Goal: Use online tool/utility: Utilize a website feature to perform a specific function

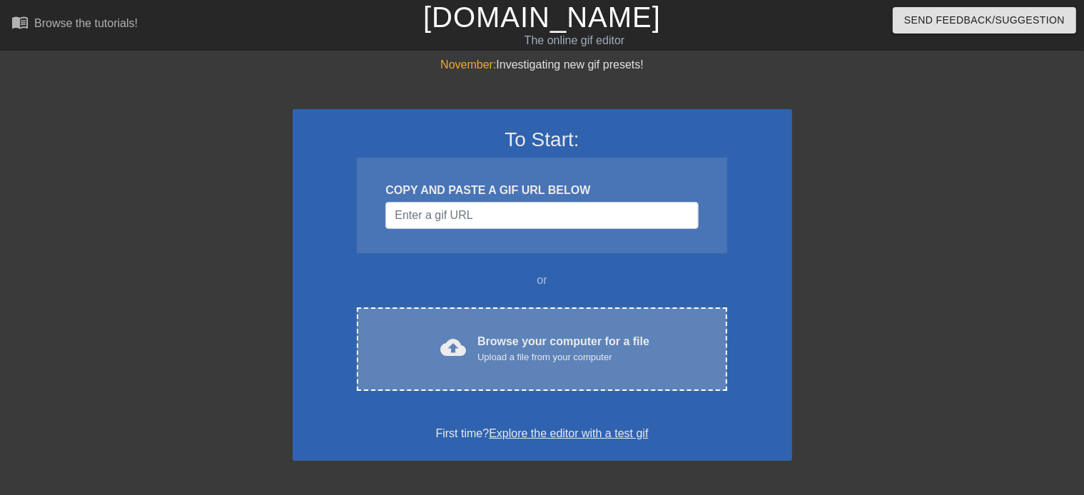
click at [457, 342] on span "cloud_upload" at bounding box center [453, 348] width 26 height 26
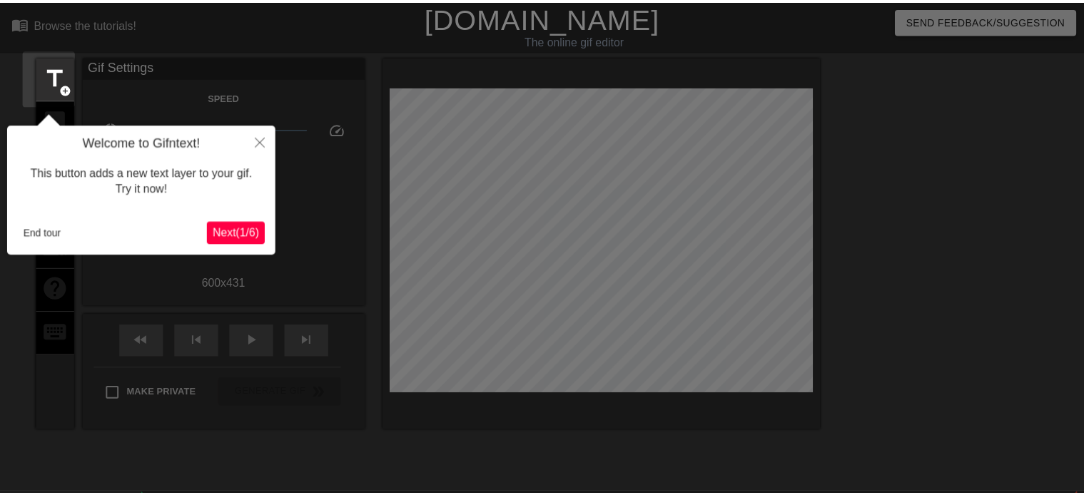
scroll to position [34, 0]
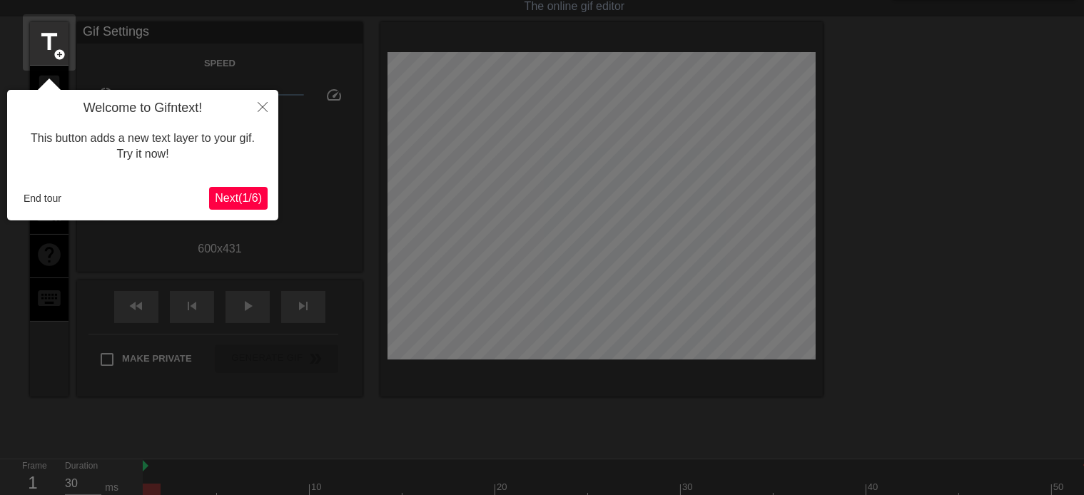
click at [248, 204] on span "Next ( 1 / 6 )" at bounding box center [238, 198] width 47 height 12
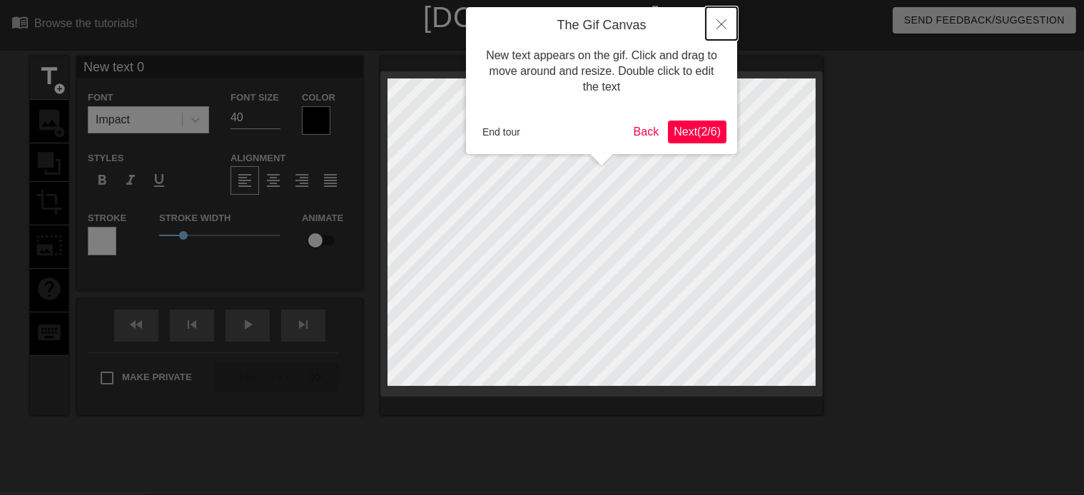
click at [725, 27] on icon "Close" at bounding box center [721, 24] width 10 height 10
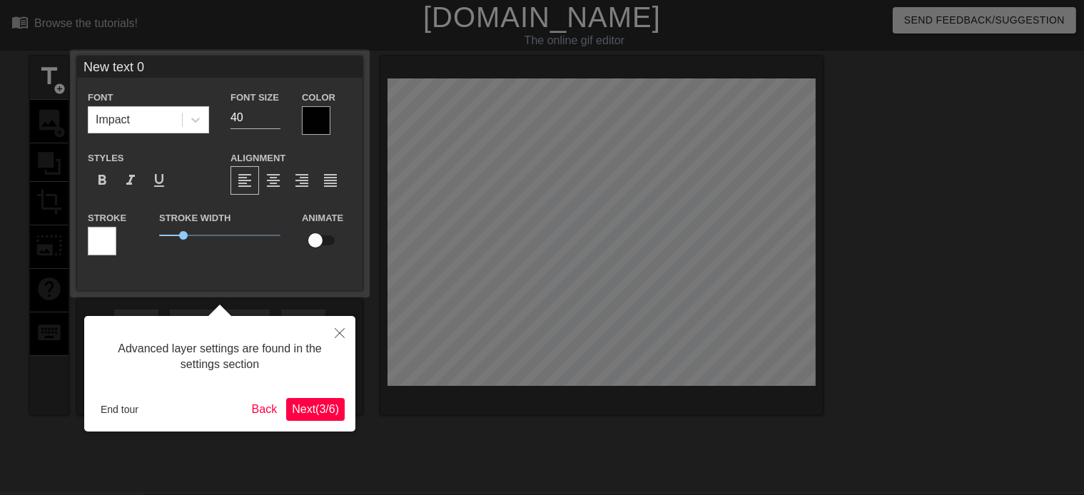
scroll to position [34, 0]
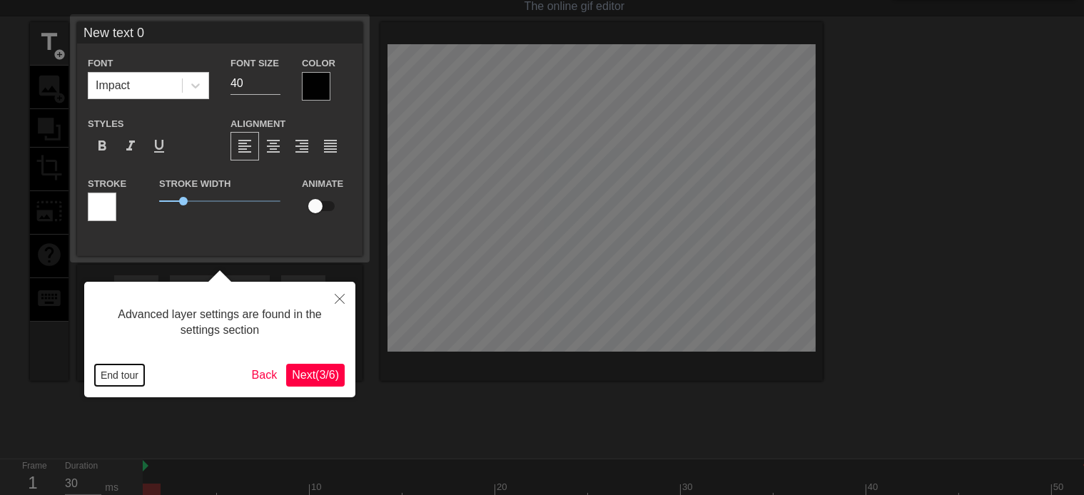
click at [122, 375] on button "End tour" at bounding box center [119, 375] width 49 height 21
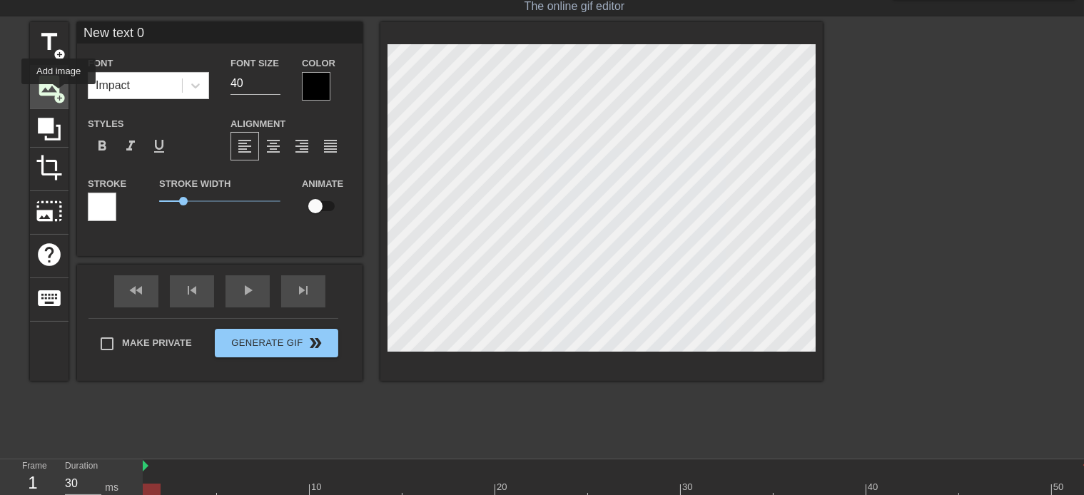
click at [59, 94] on span "add_circle" at bounding box center [60, 98] width 12 height 12
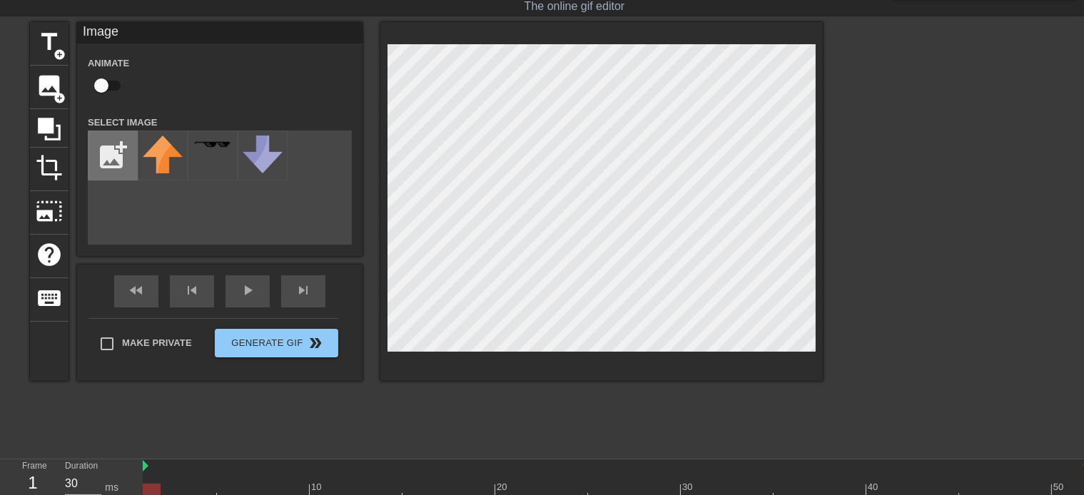
click at [107, 156] on input "file" at bounding box center [112, 155] width 49 height 49
type input "C:\fakepath\output-onlinepngtools.png"
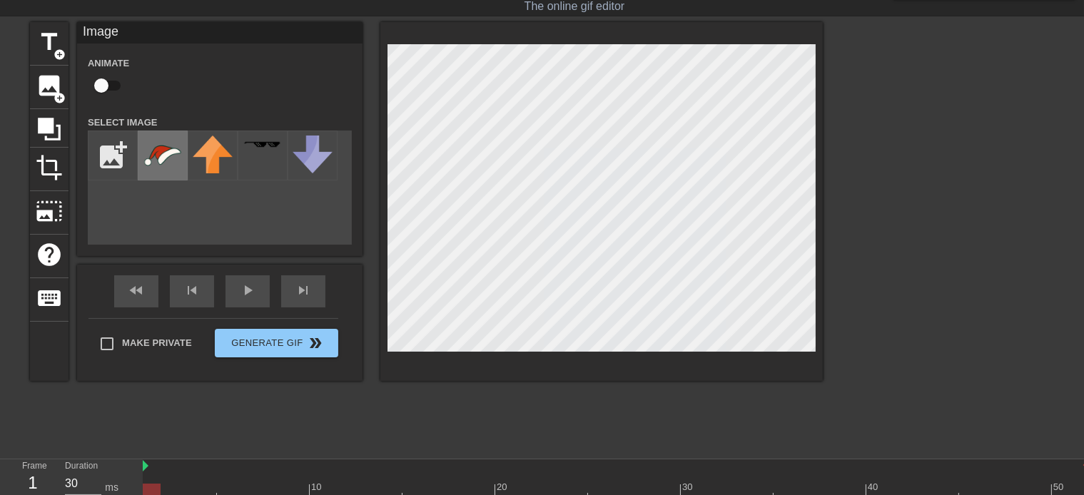
click at [162, 168] on img at bounding box center [163, 156] width 40 height 40
click at [794, 405] on div "title add_circle image add_circle crop photo_size_select_large help keyboard Im…" at bounding box center [426, 236] width 793 height 428
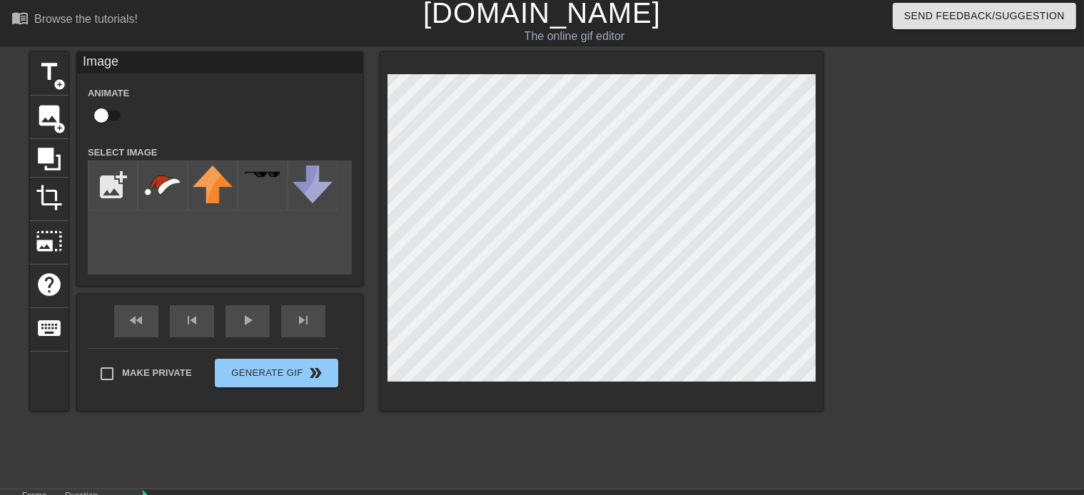
scroll to position [0, 0]
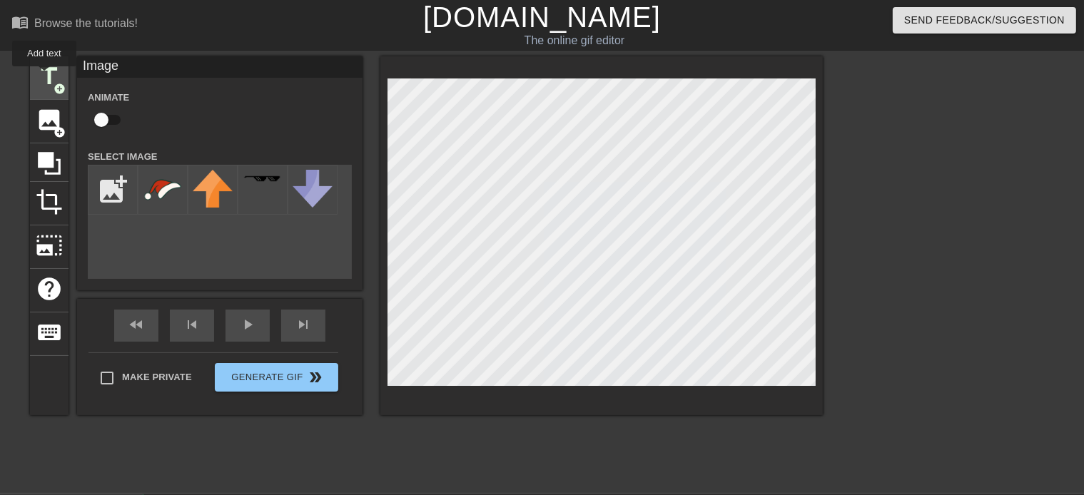
click at [44, 76] on span "title" at bounding box center [49, 76] width 27 height 27
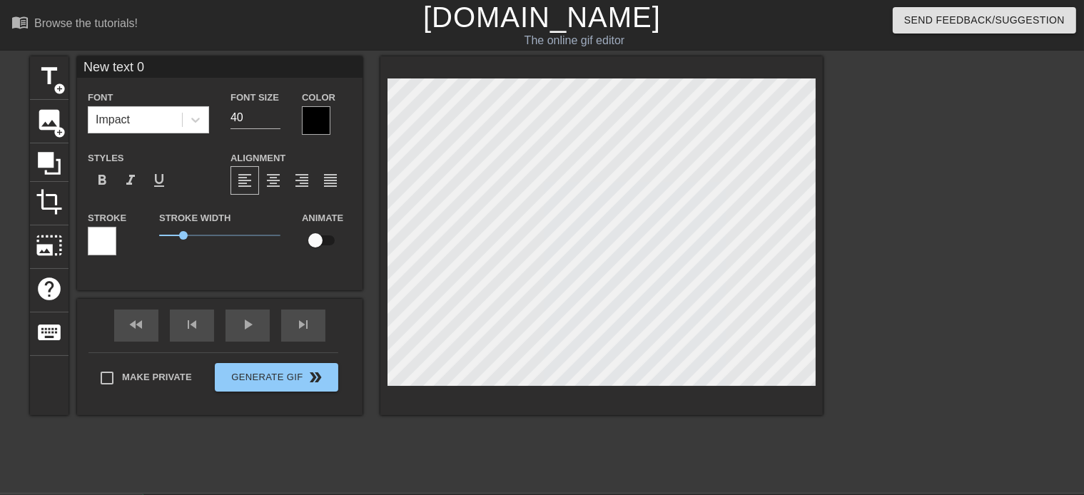
click at [1083, 474] on html "menu_book Browse the tutorials! [DOMAIN_NAME] The online gif editor Send Feedba…" at bounding box center [542, 316] width 1084 height 633
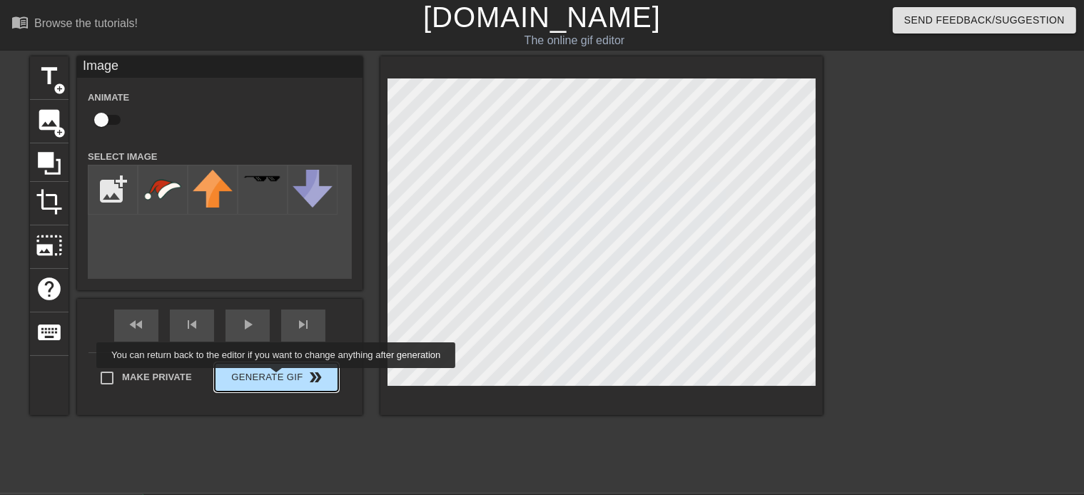
click at [278, 378] on button "Generate Gif double_arrow" at bounding box center [276, 377] width 123 height 29
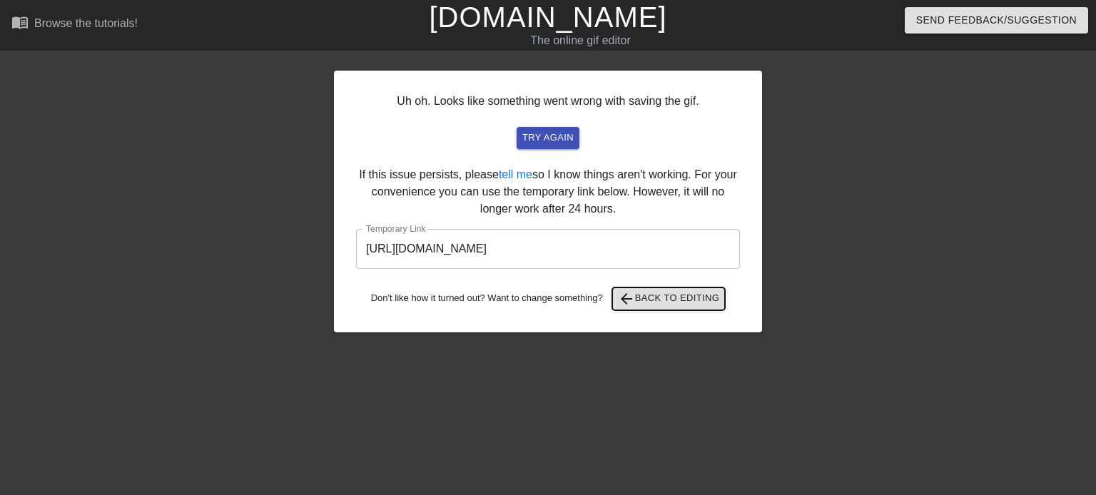
click at [632, 304] on span "arrow_back" at bounding box center [626, 298] width 17 height 17
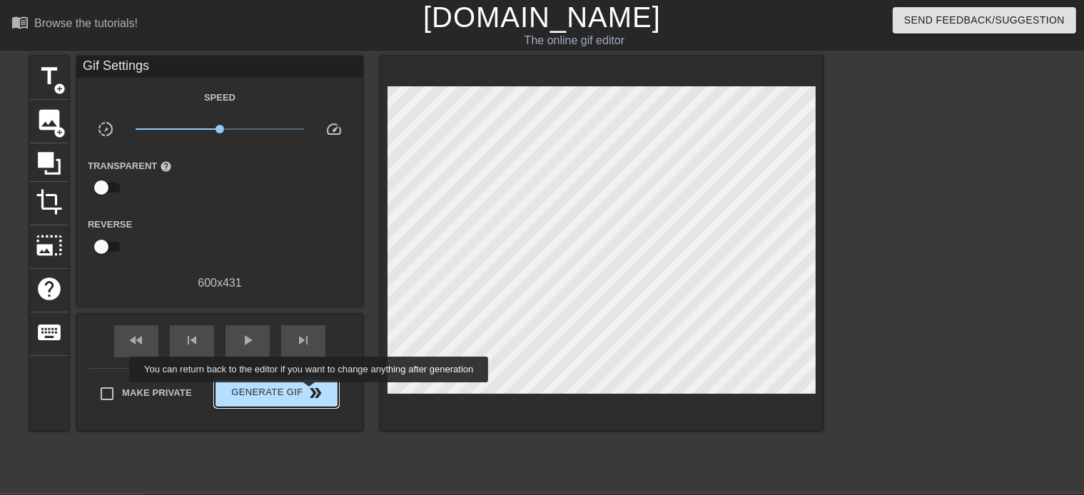
click at [310, 392] on span "double_arrow" at bounding box center [316, 393] width 17 height 17
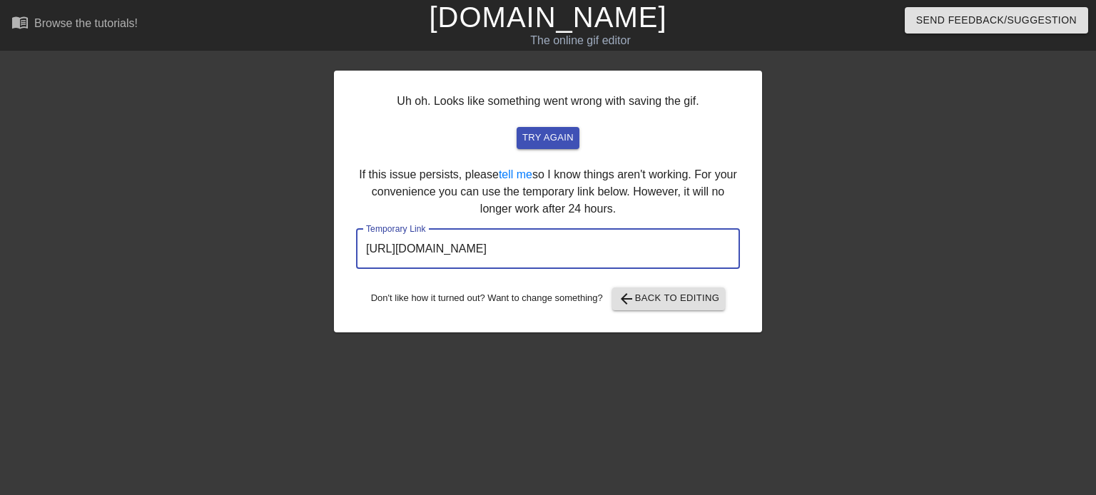
drag, startPoint x: 692, startPoint y: 248, endPoint x: 322, endPoint y: 245, distance: 370.3
click at [356, 245] on input "[URL][DOMAIN_NAME]" at bounding box center [548, 249] width 384 height 40
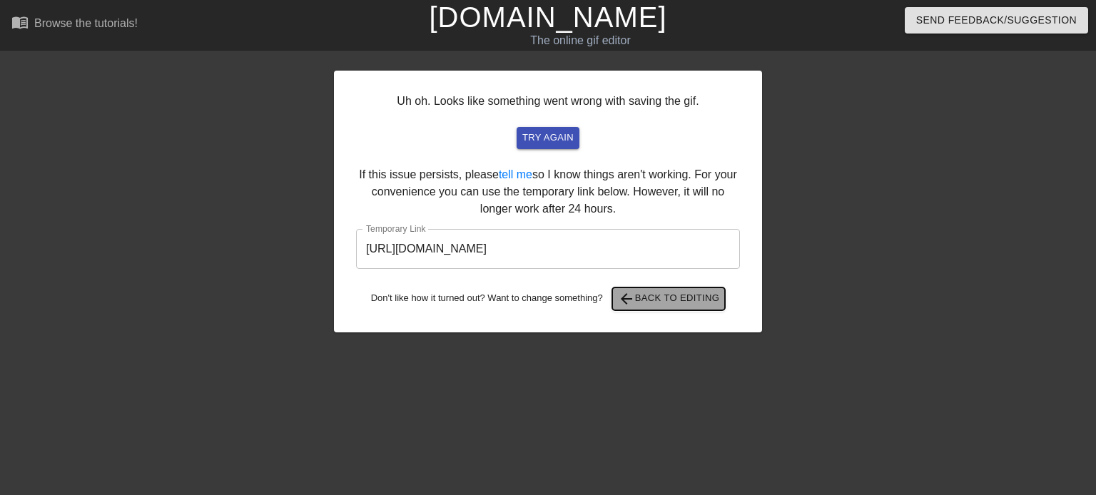
click at [689, 296] on span "arrow_back Back to Editing" at bounding box center [669, 298] width 102 height 17
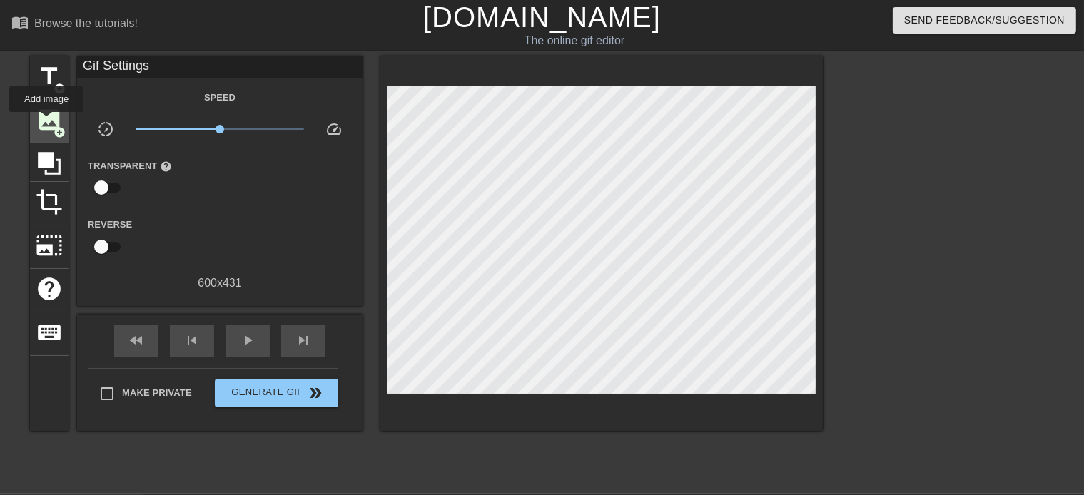
click at [45, 121] on span "image" at bounding box center [49, 119] width 27 height 27
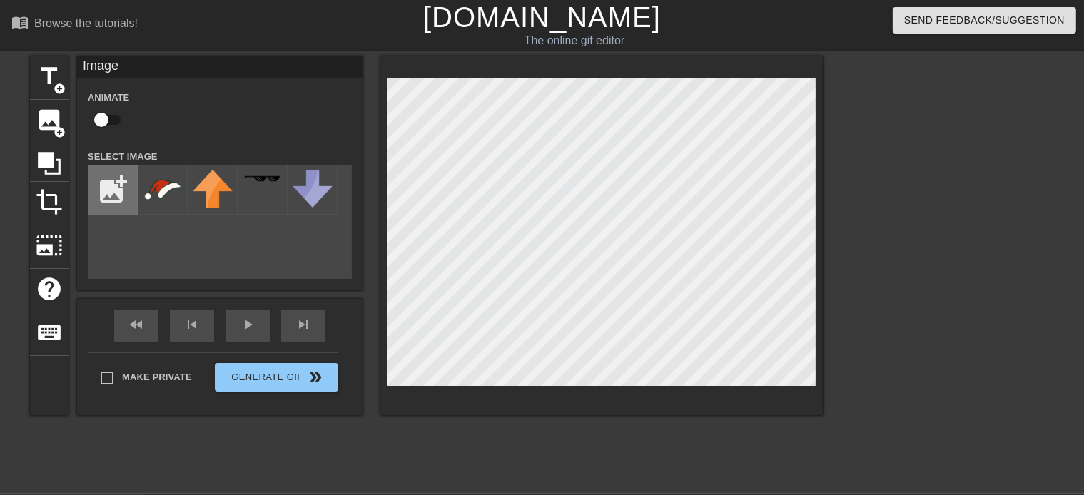
click at [101, 171] on input "file" at bounding box center [112, 190] width 49 height 49
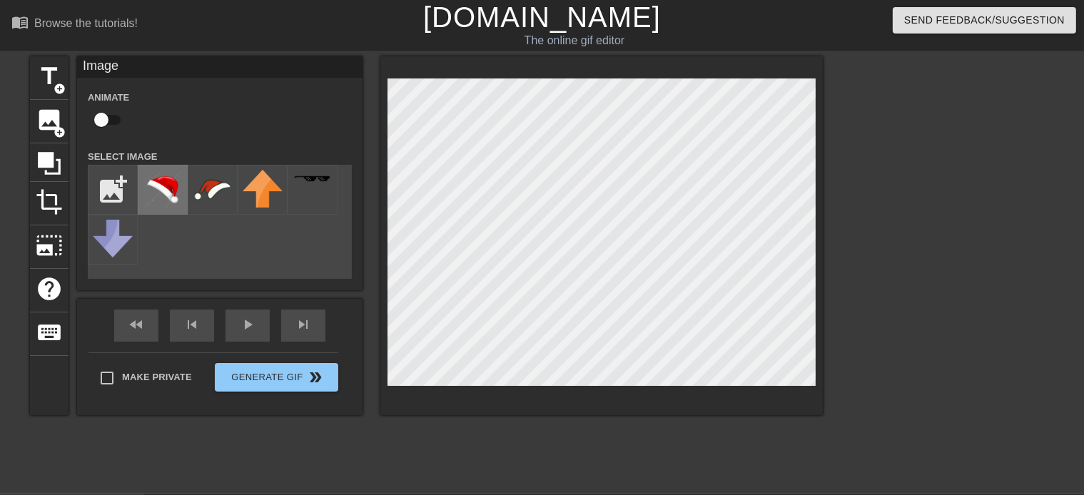
click at [150, 190] on img at bounding box center [163, 190] width 40 height 40
click at [112, 193] on input "file" at bounding box center [112, 190] width 49 height 49
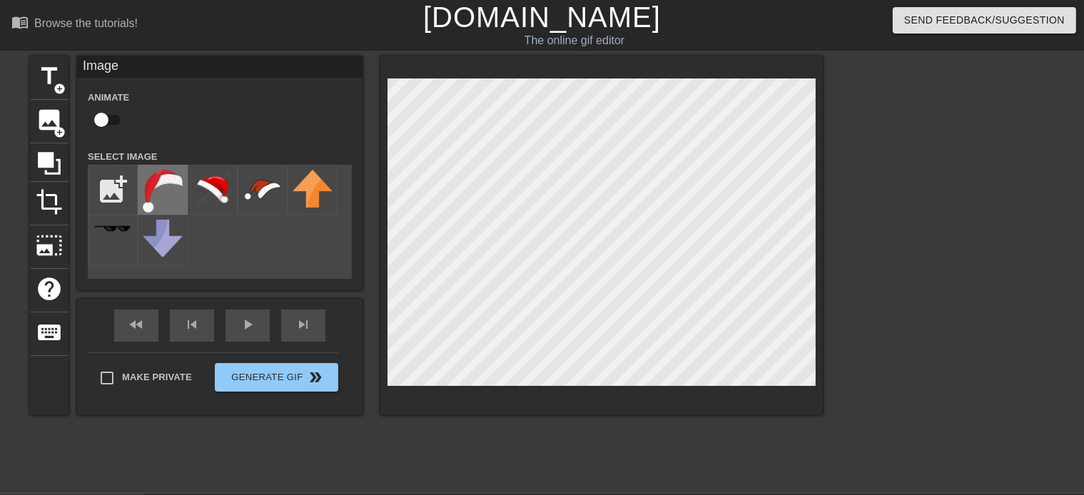
click at [166, 195] on img at bounding box center [163, 191] width 40 height 43
click at [180, 198] on img at bounding box center [163, 191] width 40 height 43
click at [116, 186] on input "file" at bounding box center [112, 190] width 49 height 49
type input "C:\fakepath\santa-claus-hat-red-and-white-christmas-and-new-year-transparent-ba…"
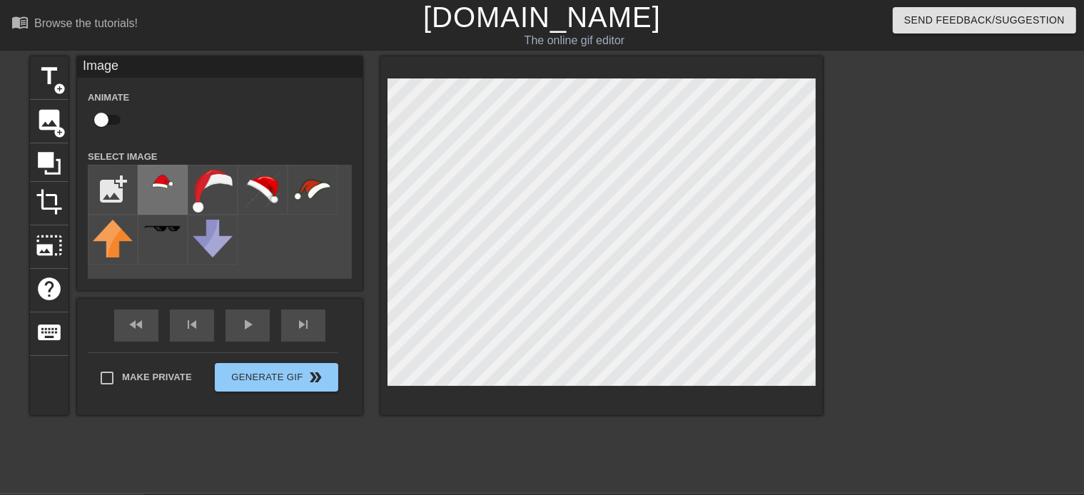
click at [164, 191] on img at bounding box center [163, 182] width 40 height 25
click at [106, 117] on input "checkbox" at bounding box center [101, 119] width 81 height 27
click at [107, 121] on input "checkbox" at bounding box center [114, 119] width 81 height 27
checkbox input "false"
click at [275, 189] on img at bounding box center [263, 190] width 40 height 40
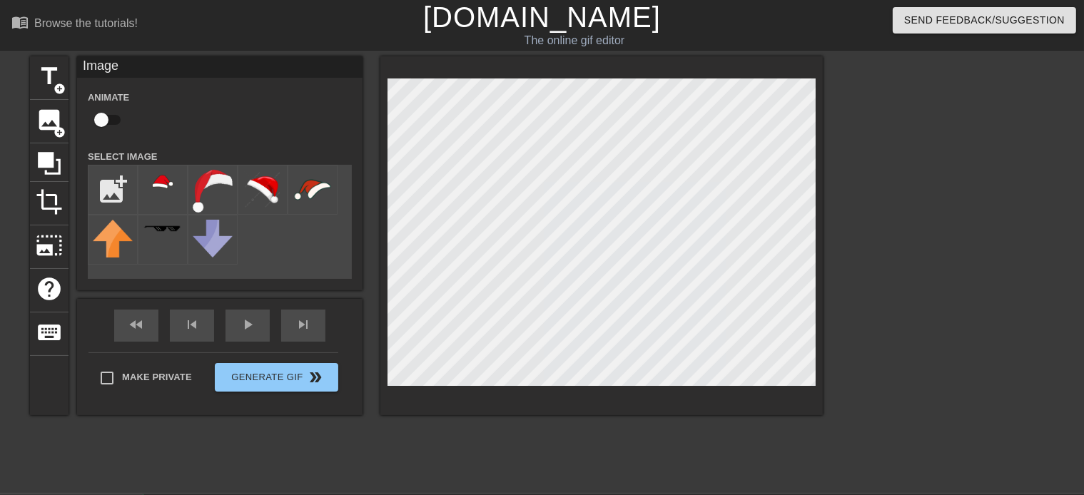
click at [234, 96] on div "title add_circle image add_circle crop photo_size_select_large help keyboard Im…" at bounding box center [426, 235] width 793 height 359
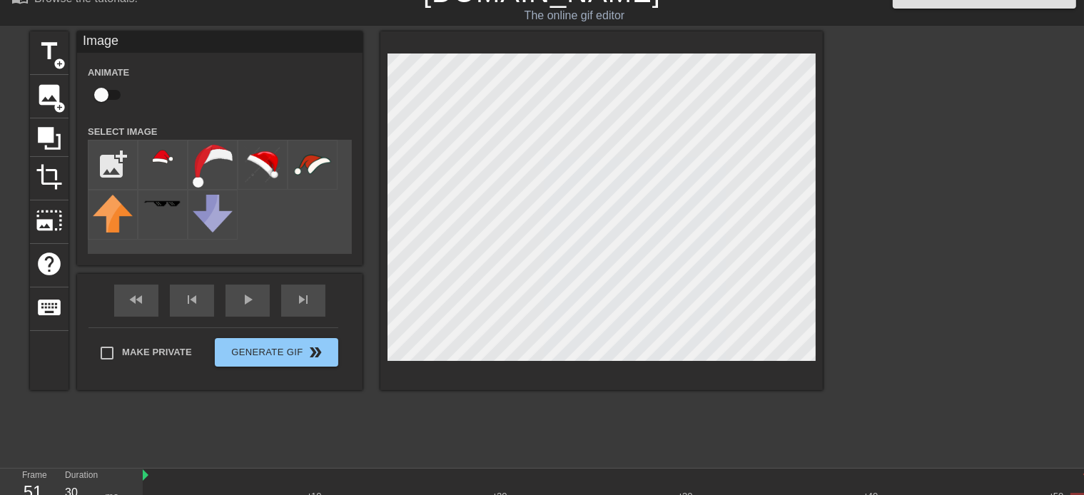
scroll to position [21, 0]
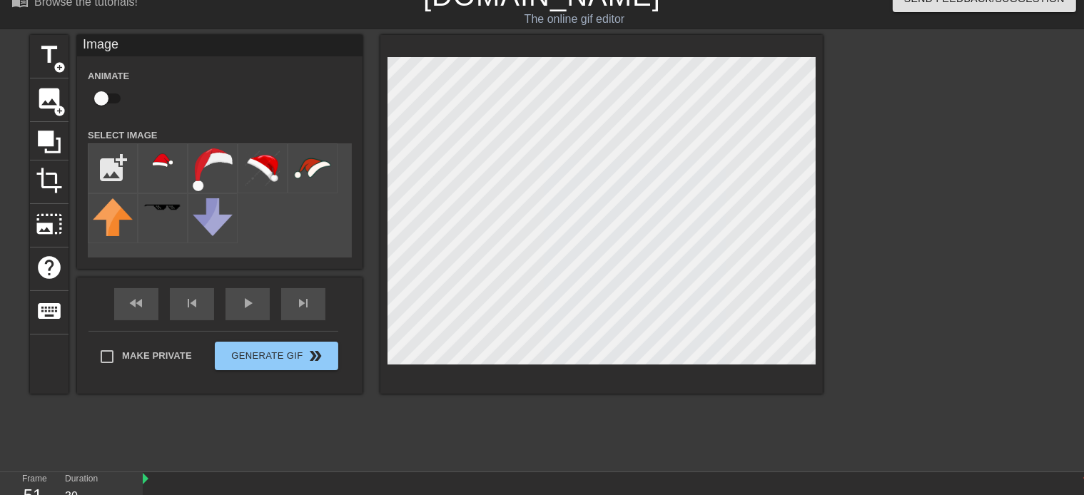
click at [935, 399] on div at bounding box center [947, 249] width 214 height 428
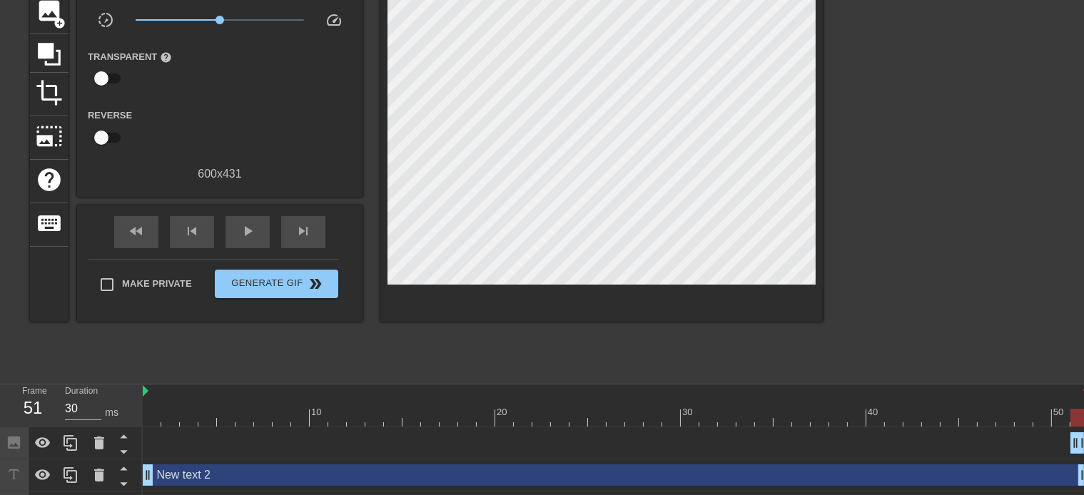
scroll to position [172, 0]
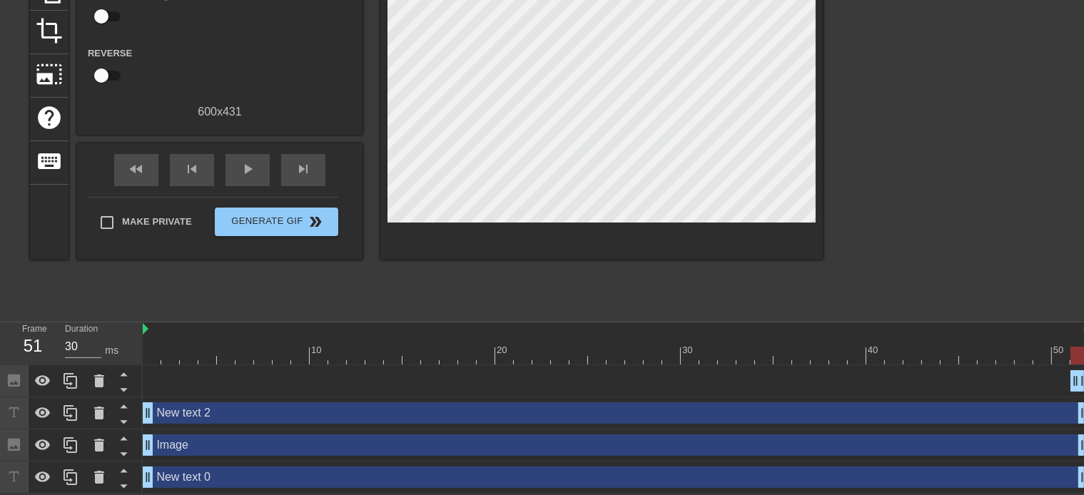
click at [233, 410] on div "New text 2 drag_handle drag_handle" at bounding box center [616, 412] width 946 height 21
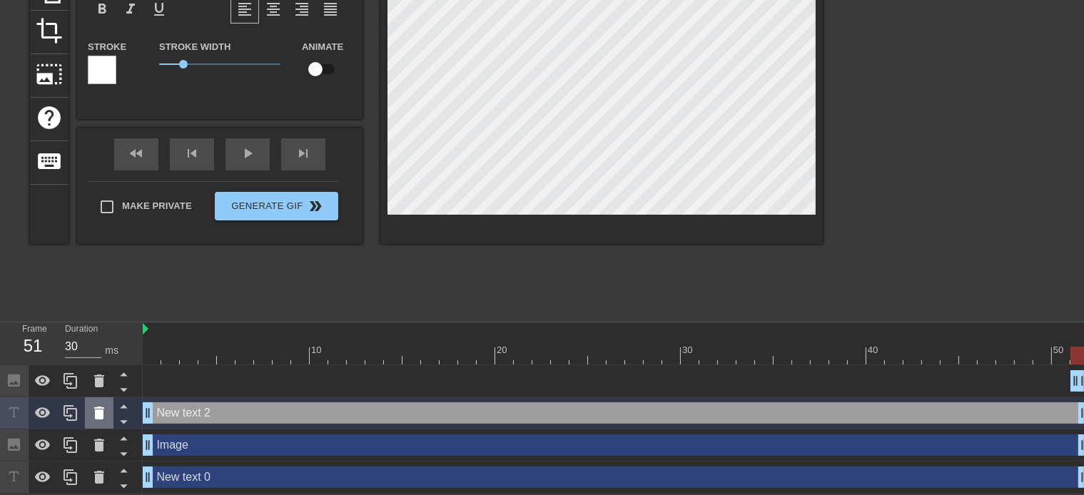
click at [96, 412] on icon at bounding box center [99, 413] width 10 height 13
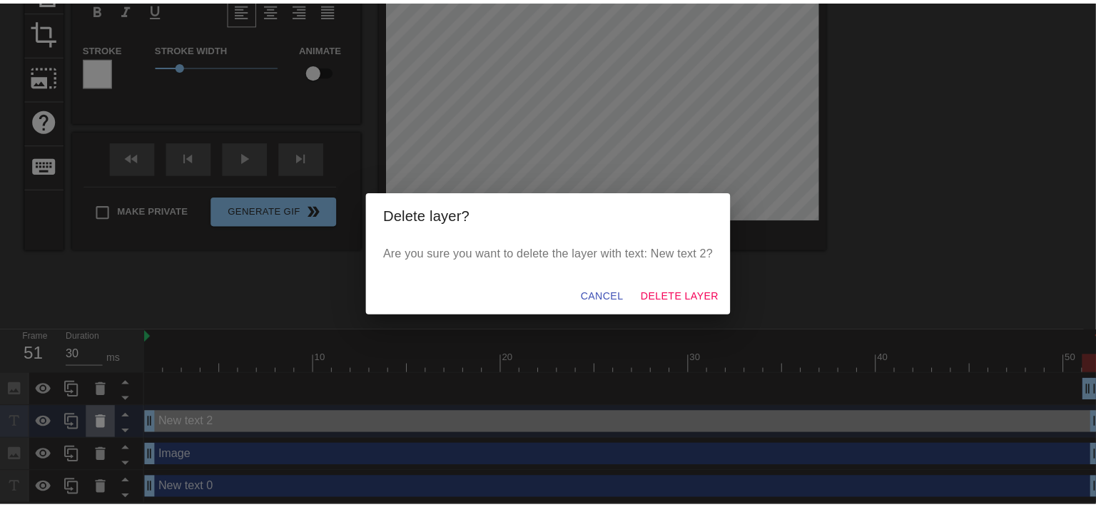
scroll to position [160, 0]
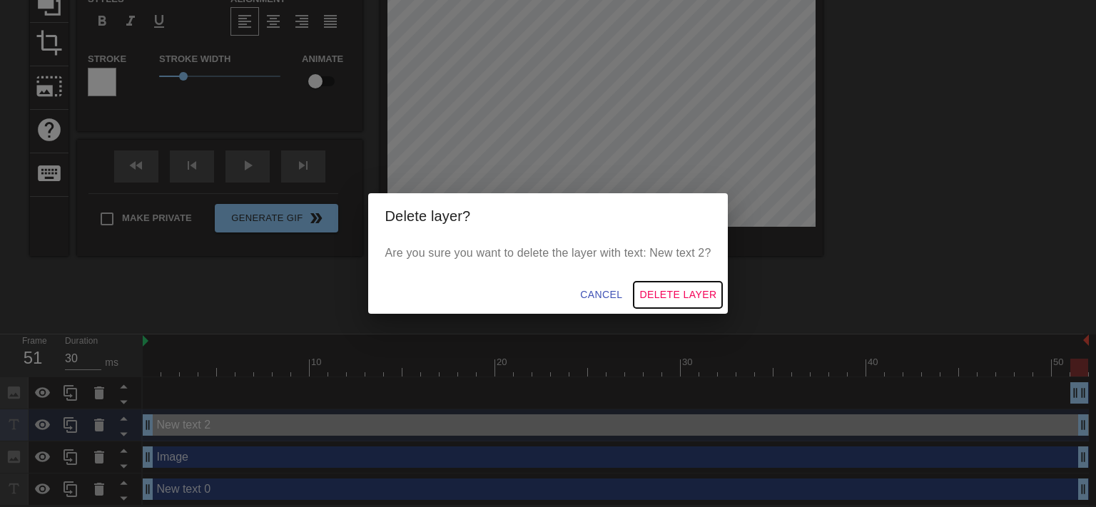
click at [694, 296] on span "Delete Layer" at bounding box center [677, 295] width 77 height 18
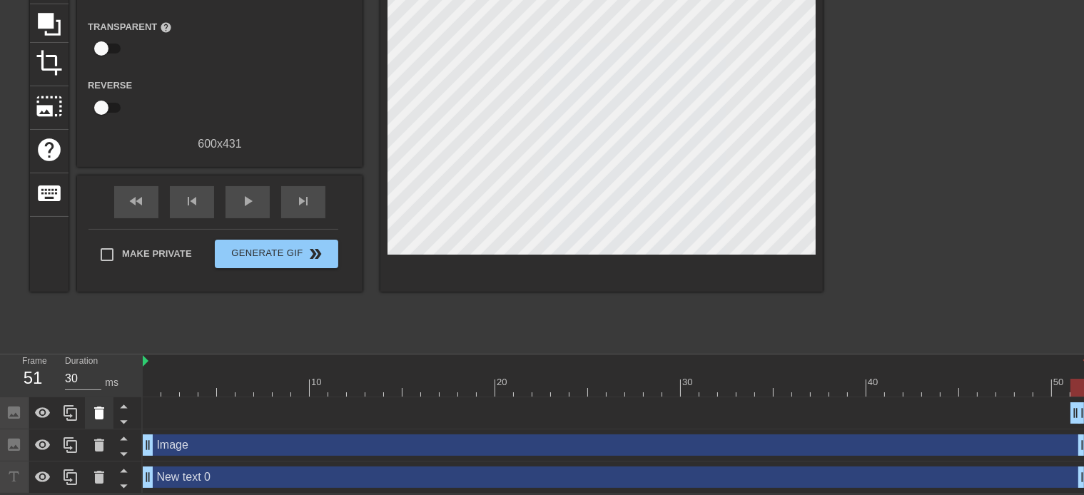
click at [109, 413] on div at bounding box center [99, 412] width 29 height 31
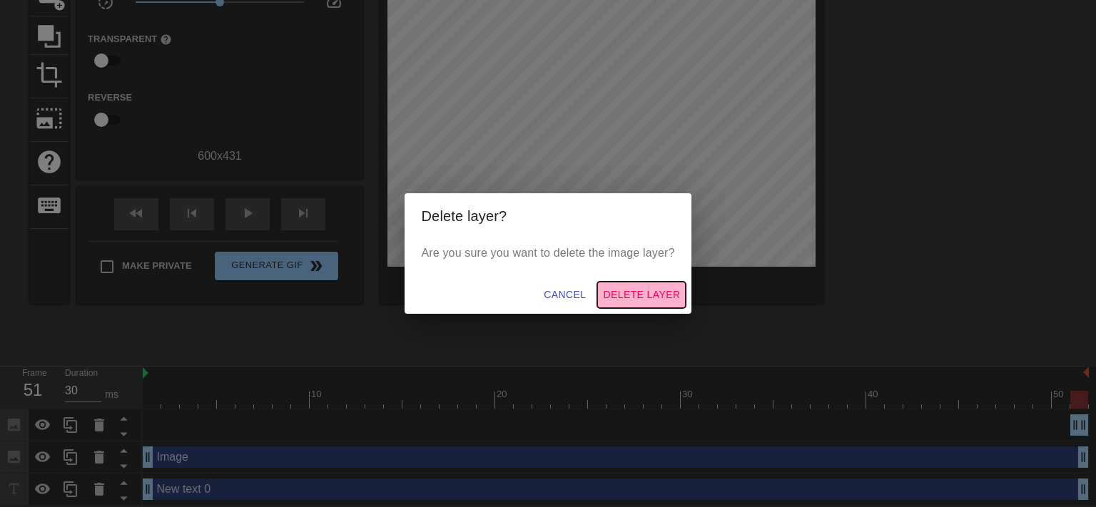
click at [659, 289] on span "Delete Layer" at bounding box center [641, 295] width 77 height 18
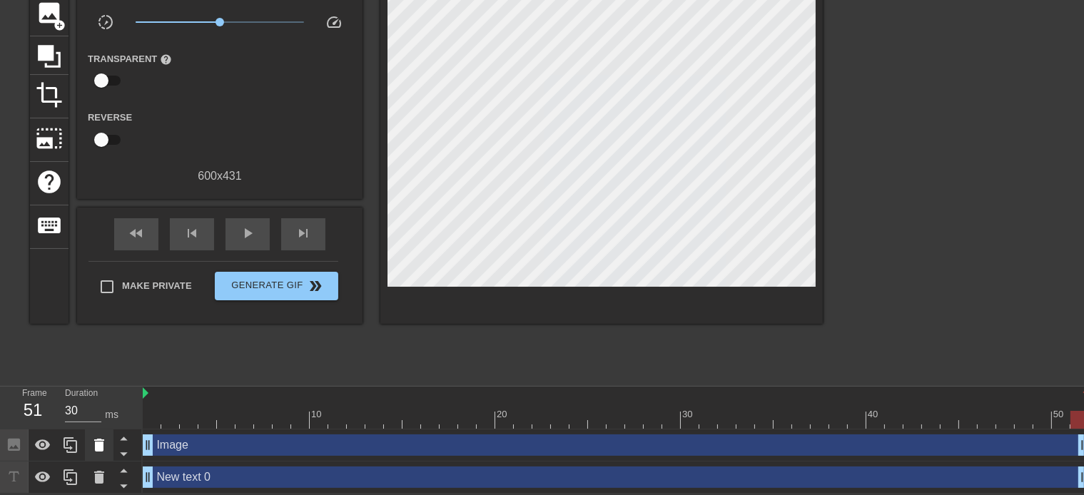
click at [108, 441] on div at bounding box center [99, 445] width 29 height 31
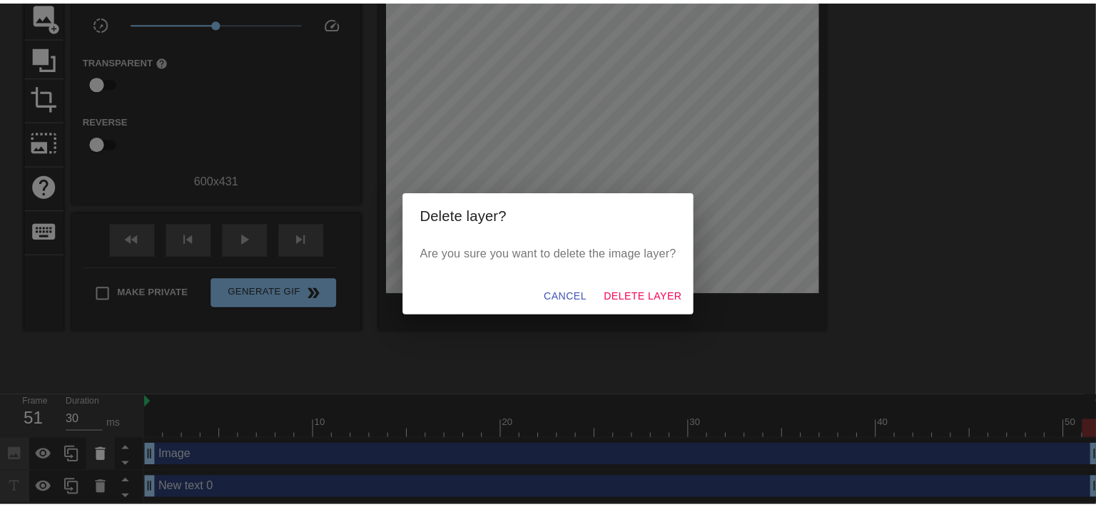
scroll to position [96, 0]
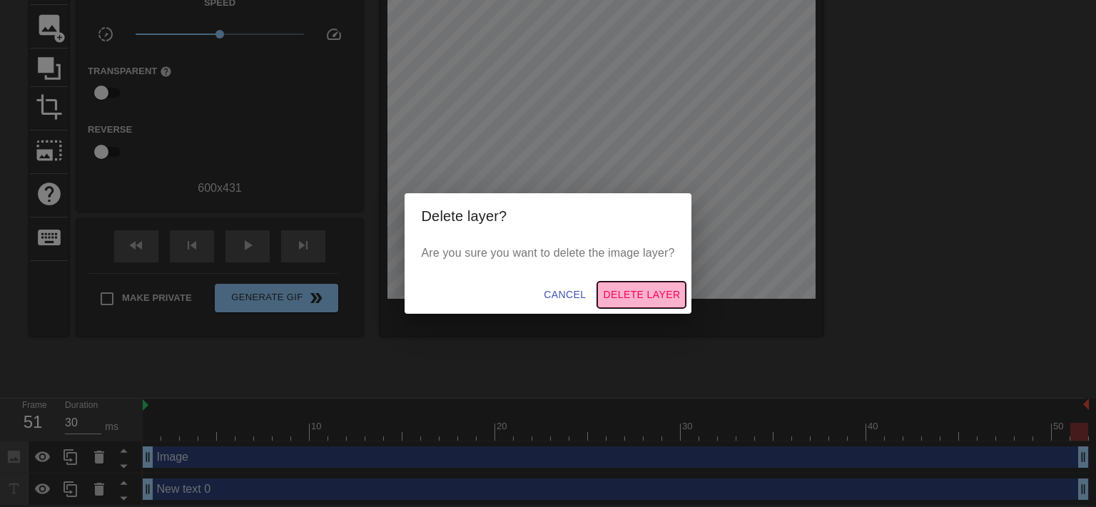
click at [664, 297] on span "Delete Layer" at bounding box center [641, 295] width 77 height 18
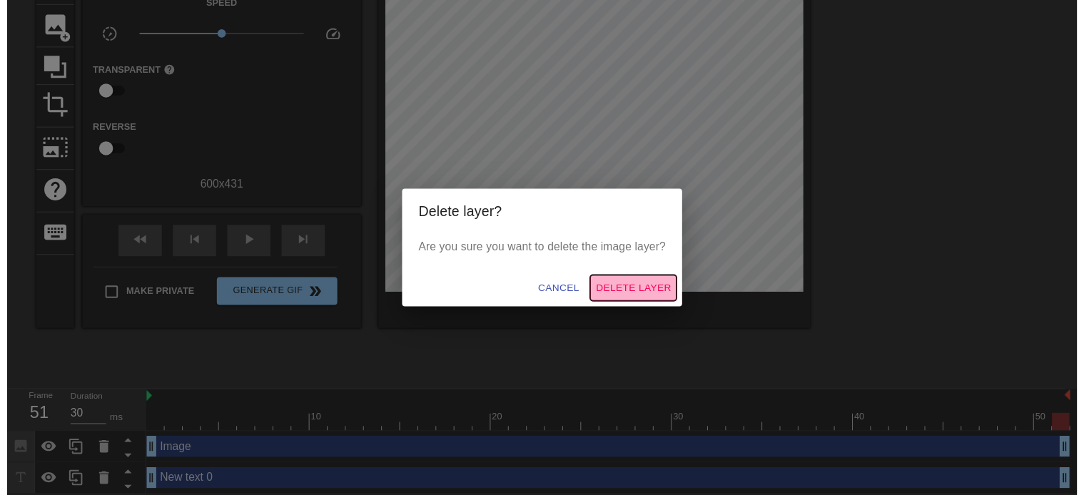
scroll to position [76, 0]
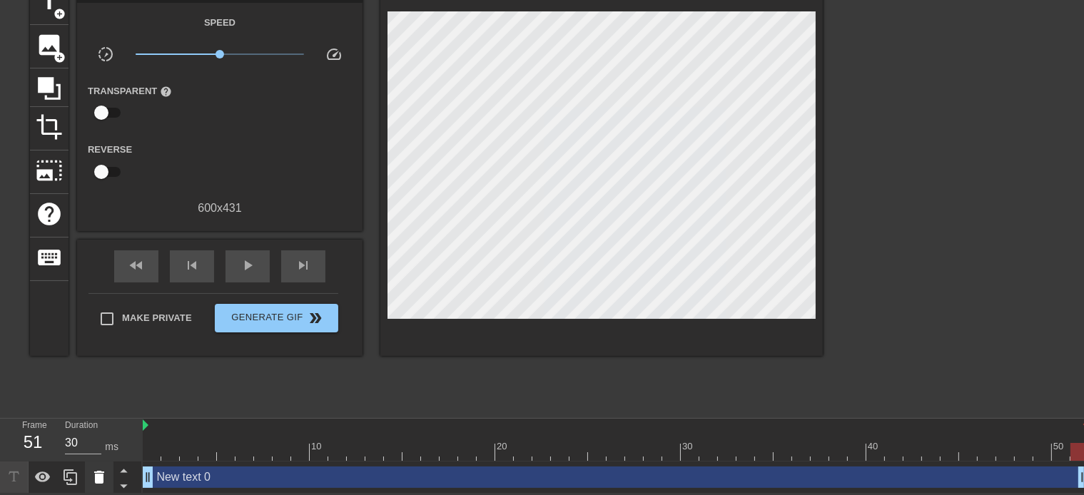
click at [93, 478] on icon at bounding box center [99, 477] width 17 height 17
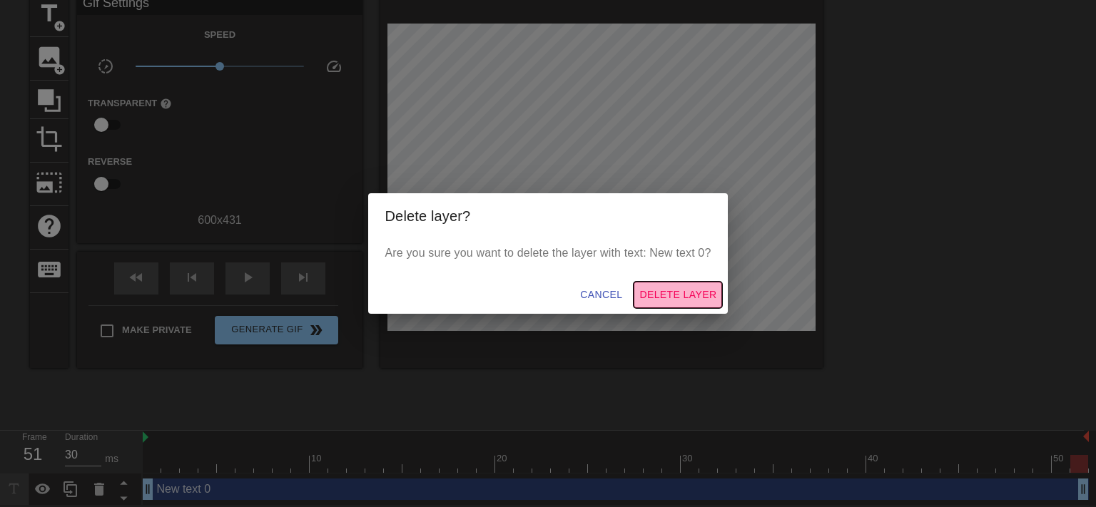
click at [702, 300] on span "Delete Layer" at bounding box center [677, 295] width 77 height 18
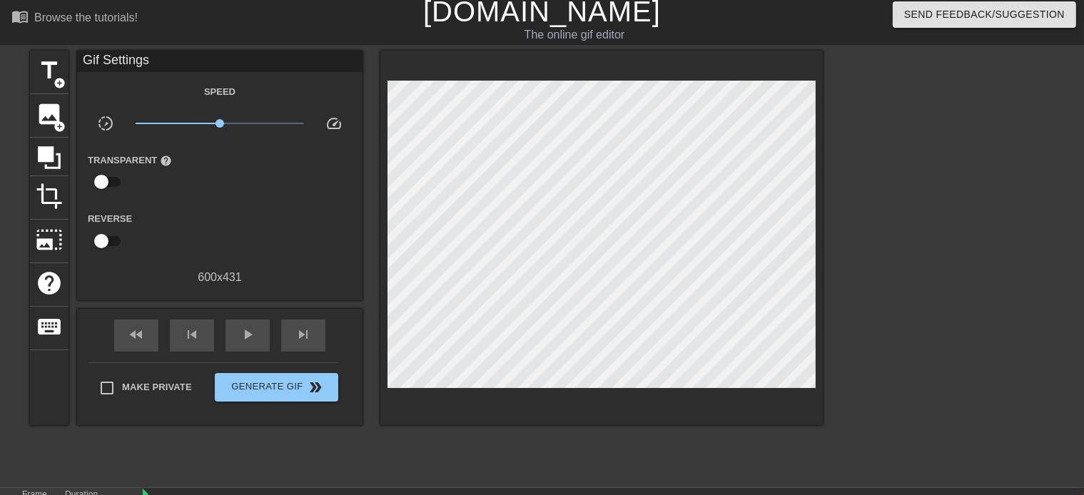
scroll to position [0, 0]
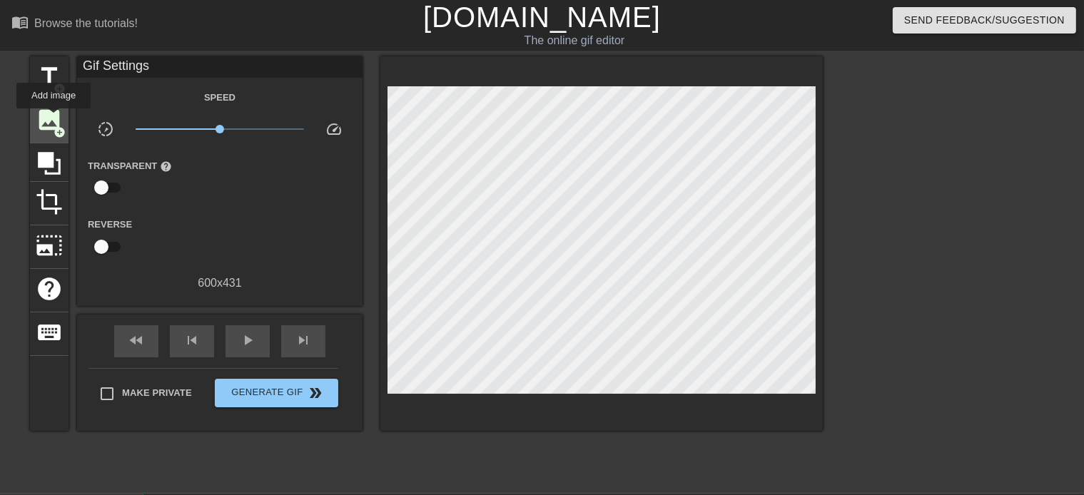
click at [53, 121] on span "image" at bounding box center [49, 119] width 27 height 27
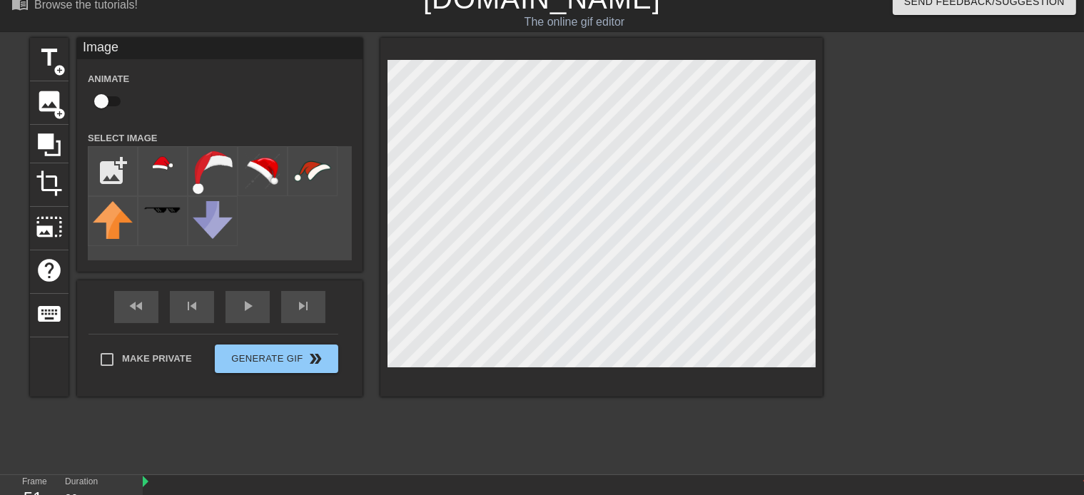
scroll to position [76, 0]
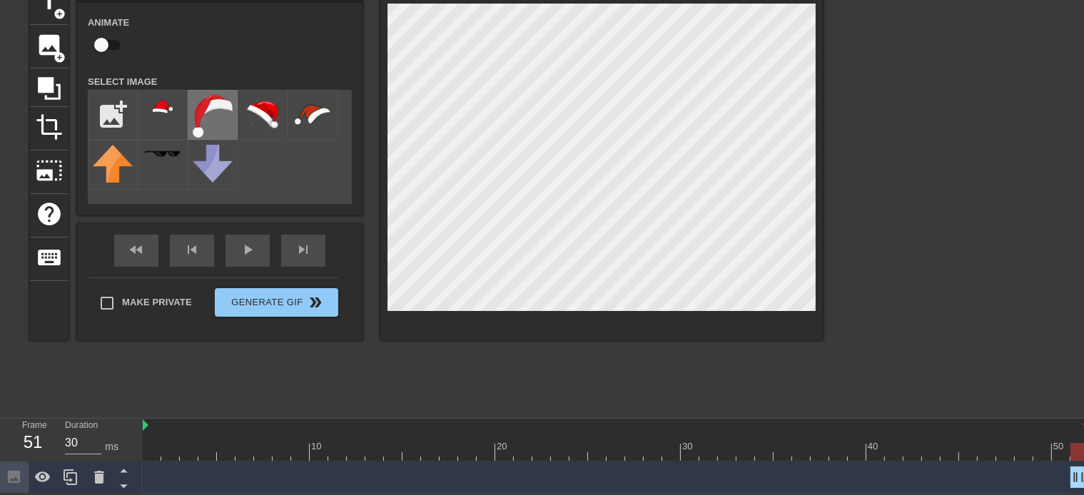
click at [216, 121] on img at bounding box center [213, 116] width 40 height 43
click at [103, 475] on icon at bounding box center [99, 477] width 10 height 13
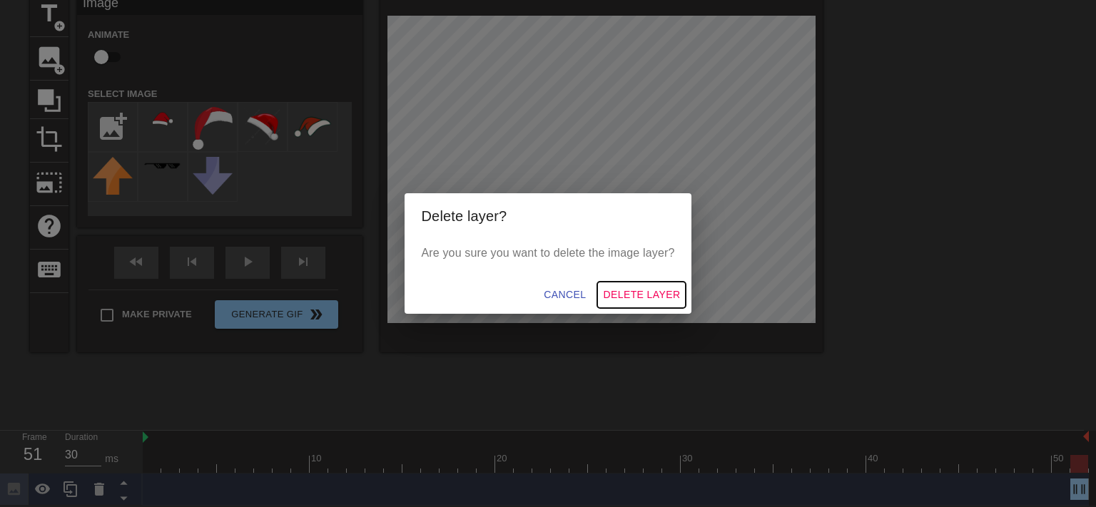
click at [641, 295] on span "Delete Layer" at bounding box center [641, 295] width 77 height 18
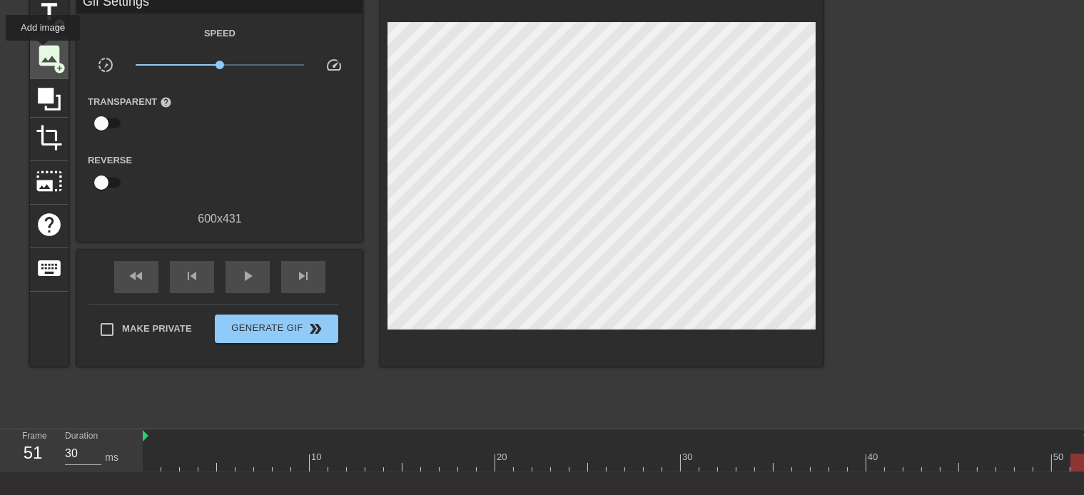
click at [43, 51] on span "image" at bounding box center [49, 55] width 27 height 27
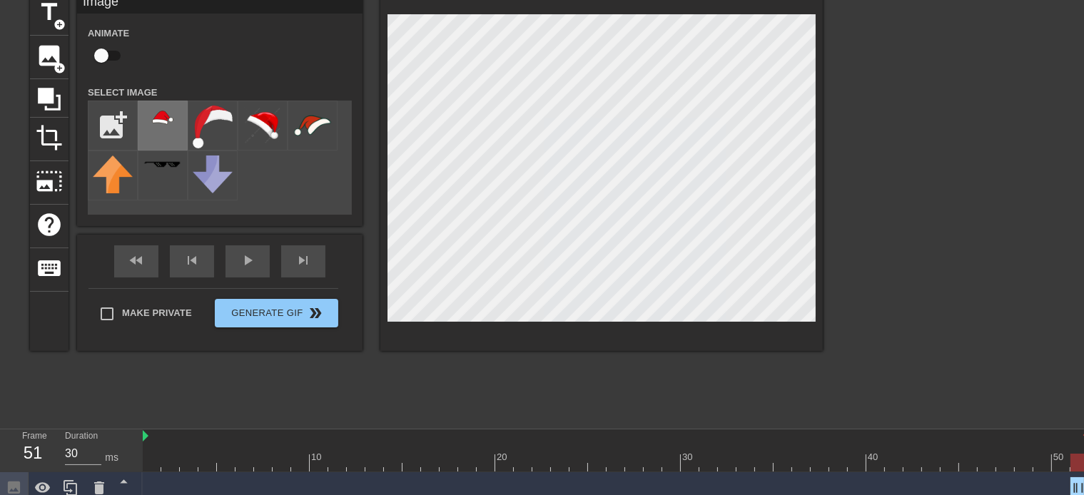
click at [161, 123] on img at bounding box center [163, 118] width 40 height 25
click at [854, 452] on div "menu_book Browse the tutorials! [DOMAIN_NAME] The online gif editor Send Feedba…" at bounding box center [542, 220] width 1084 height 569
click at [107, 54] on input "checkbox" at bounding box center [101, 55] width 81 height 27
checkbox input "true"
click at [840, 171] on div "title add_circle image add_circle crop photo_size_select_large help keyboard Im…" at bounding box center [542, 206] width 1084 height 428
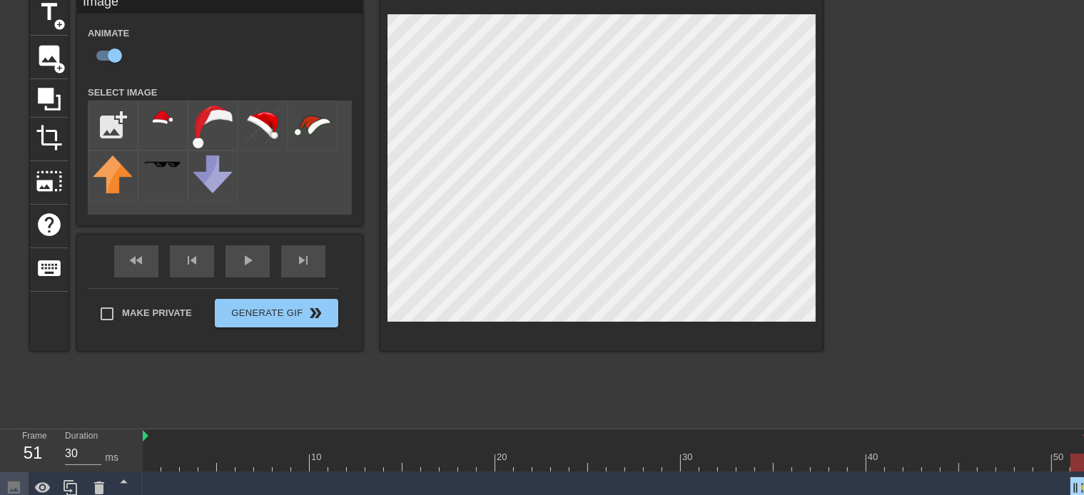
scroll to position [76, 0]
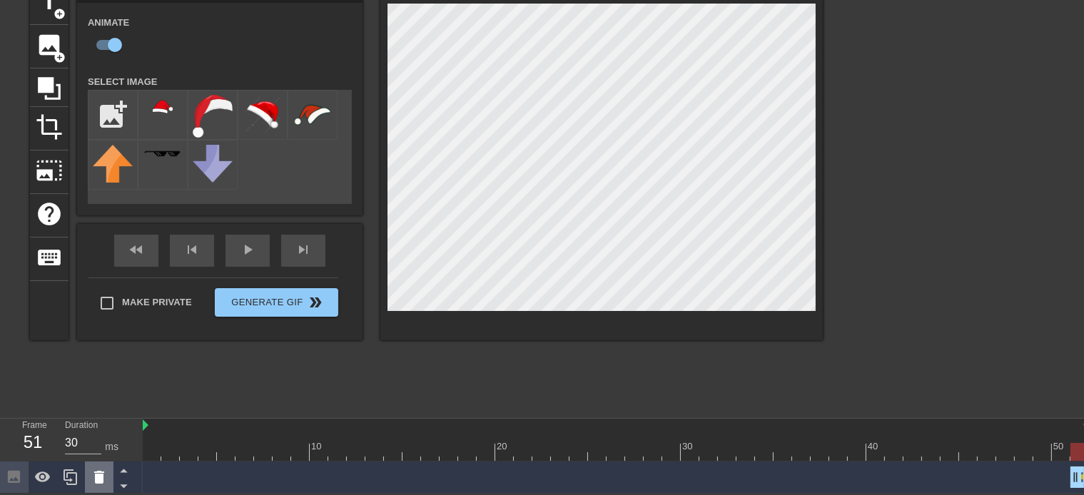
click at [96, 477] on icon at bounding box center [99, 477] width 10 height 13
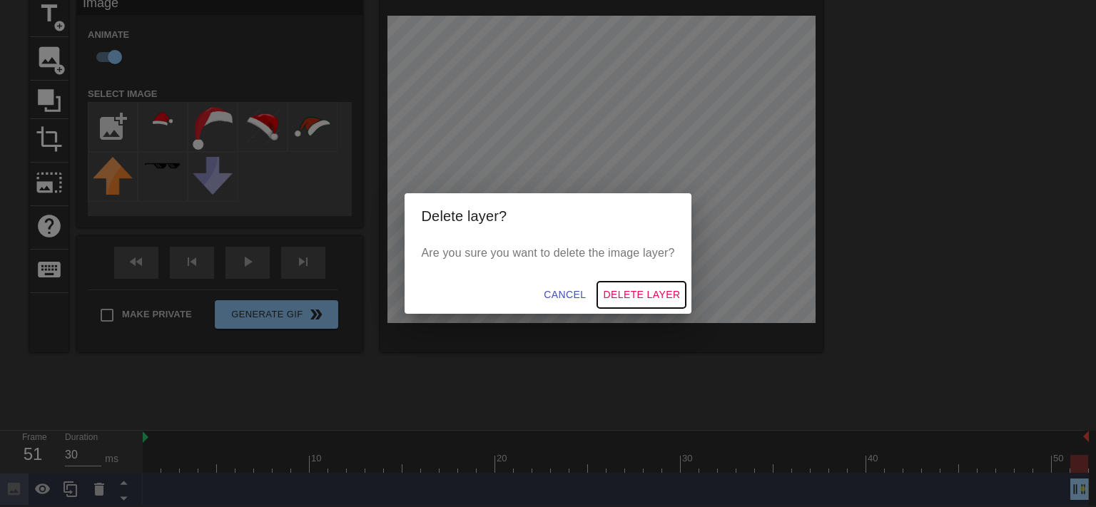
click at [654, 288] on span "Delete Layer" at bounding box center [641, 295] width 77 height 18
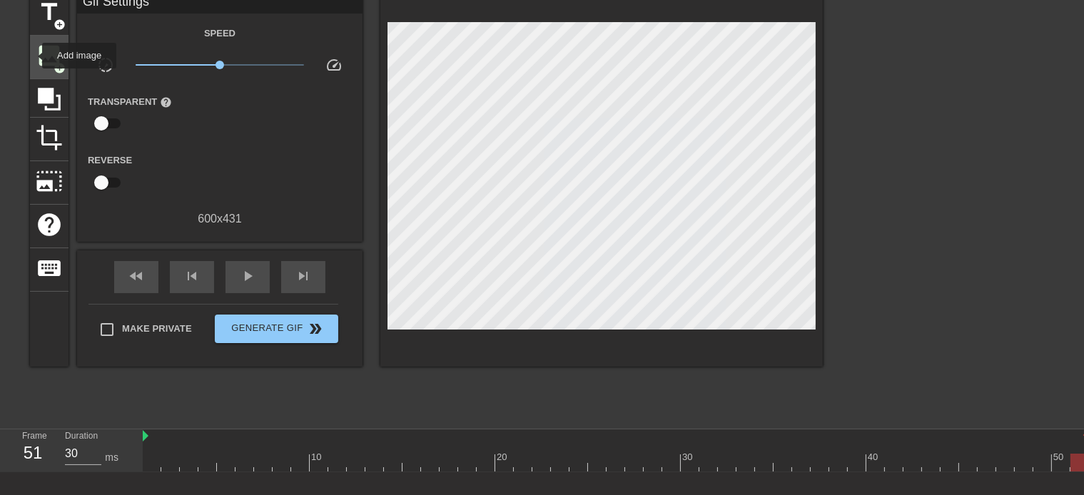
click at [33, 56] on div "image add_circle" at bounding box center [49, 58] width 39 height 44
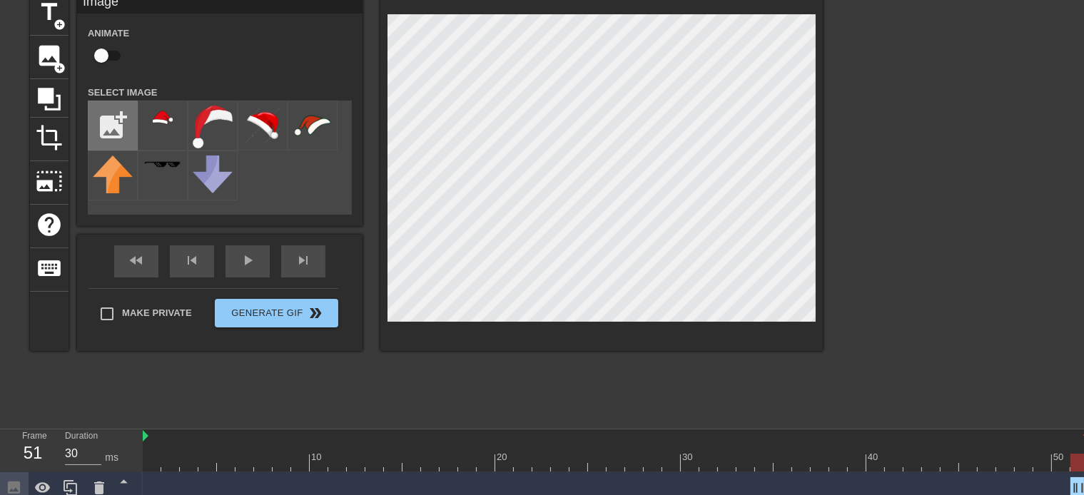
click at [113, 116] on input "file" at bounding box center [112, 125] width 49 height 49
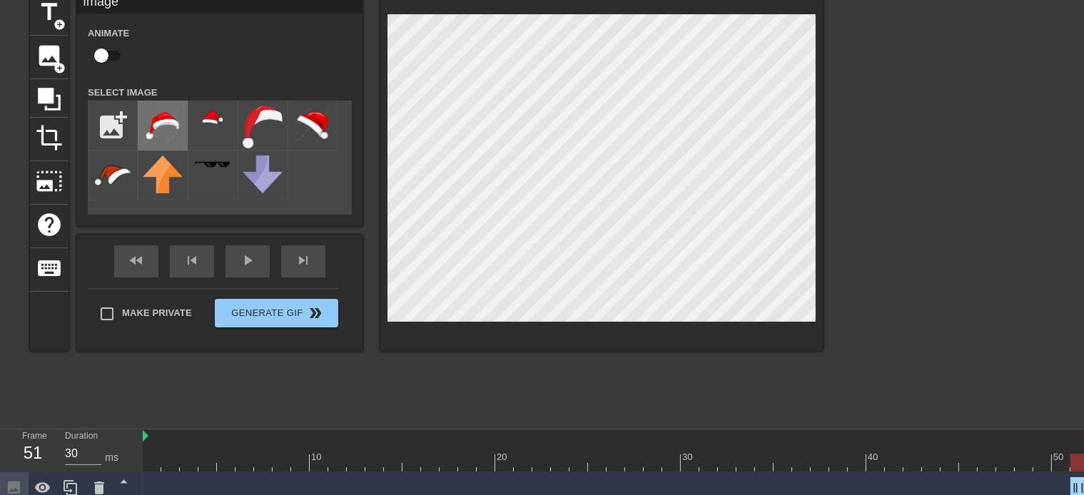
click at [163, 122] on img at bounding box center [163, 126] width 40 height 40
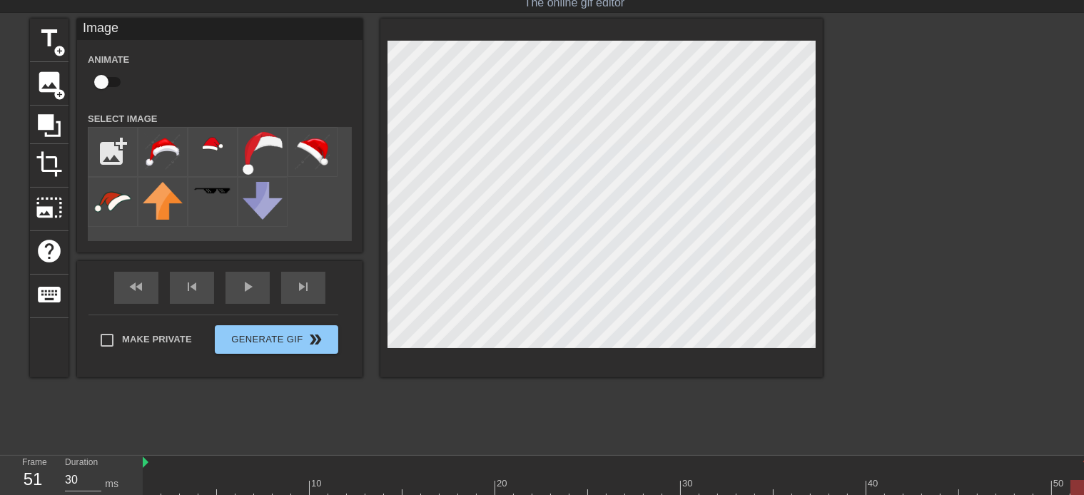
scroll to position [0, 0]
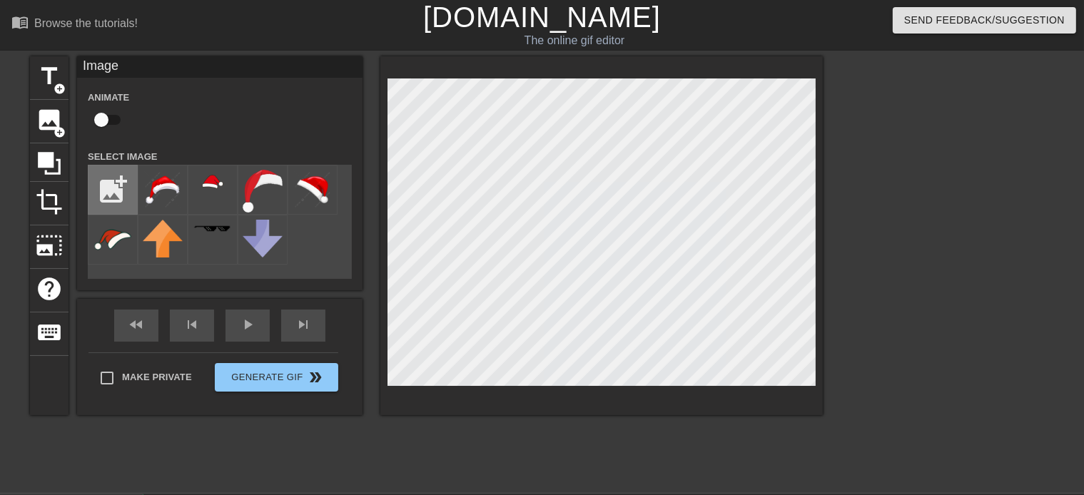
click at [111, 188] on input "file" at bounding box center [112, 190] width 49 height 49
type input "C:\fakepath\Santa_Hat_PNG_Clipart-15152002.png"
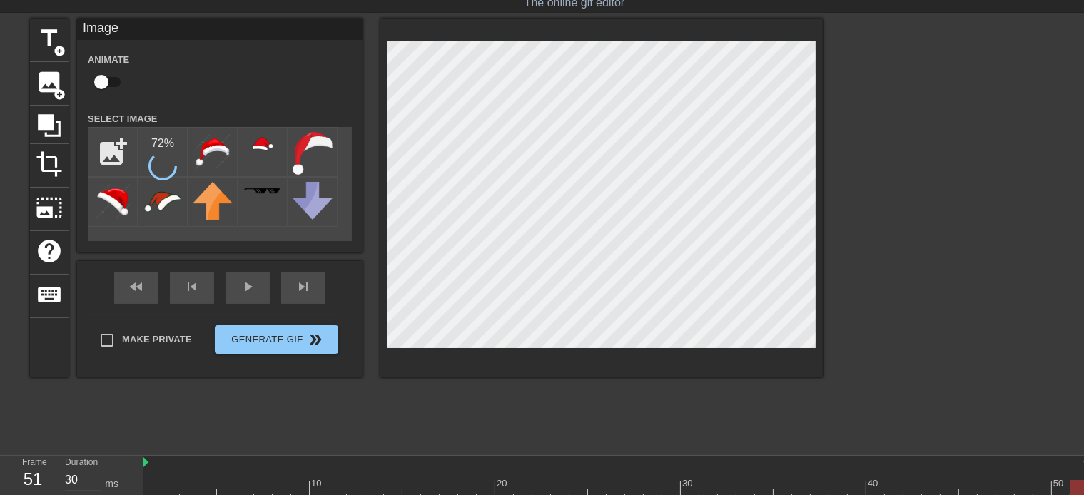
scroll to position [76, 0]
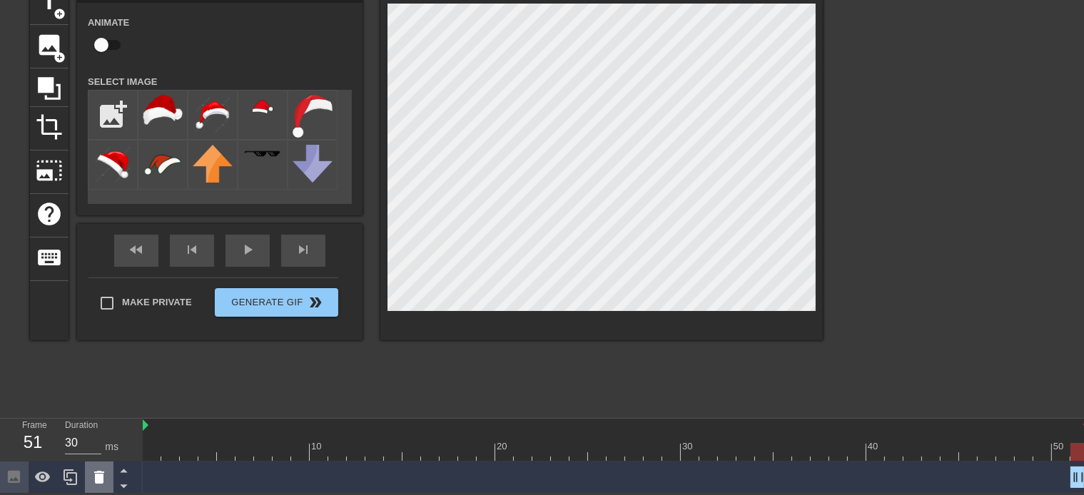
click at [106, 477] on icon at bounding box center [99, 477] width 17 height 17
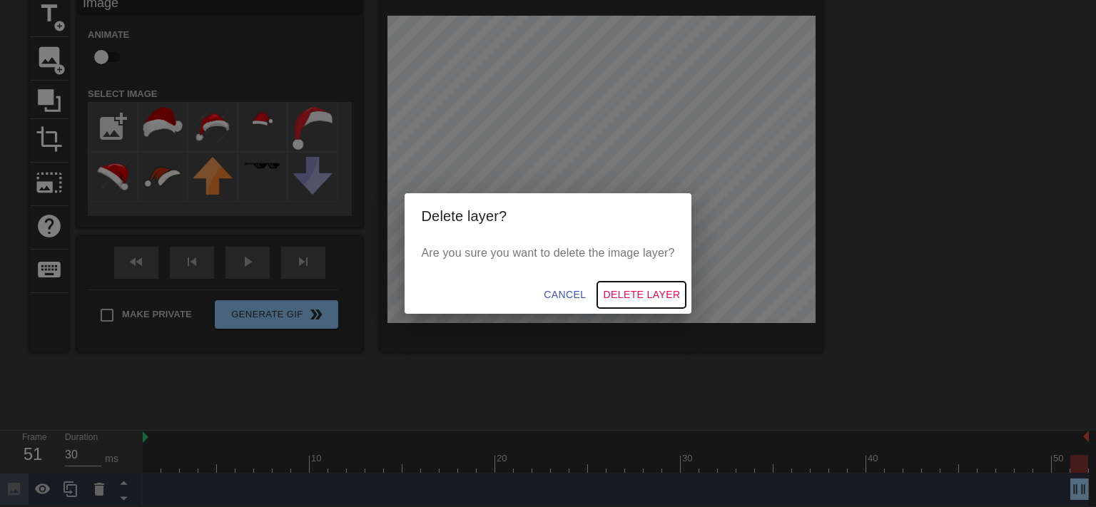
click at [658, 302] on span "Delete Layer" at bounding box center [641, 295] width 77 height 18
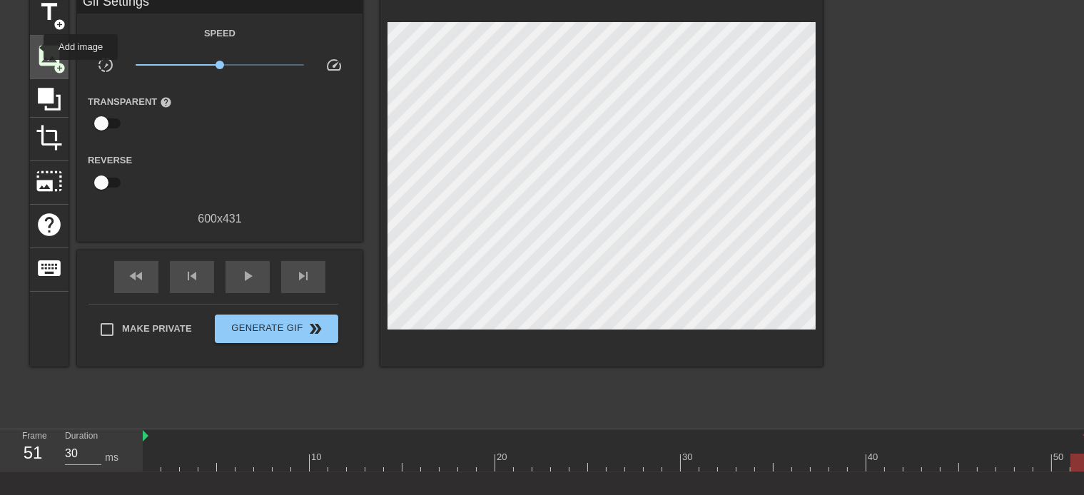
click at [34, 46] on div "image add_circle" at bounding box center [49, 58] width 39 height 44
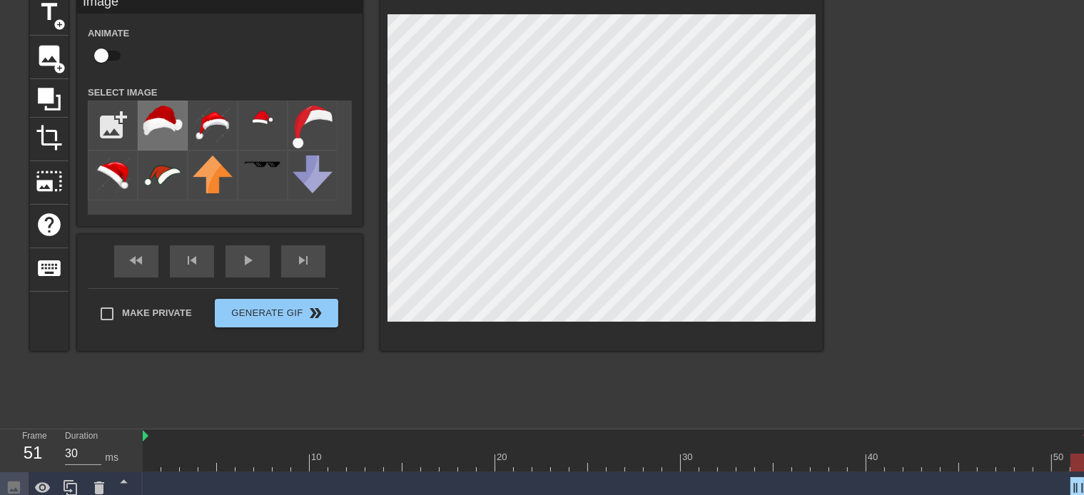
click at [174, 118] on img at bounding box center [163, 121] width 40 height 30
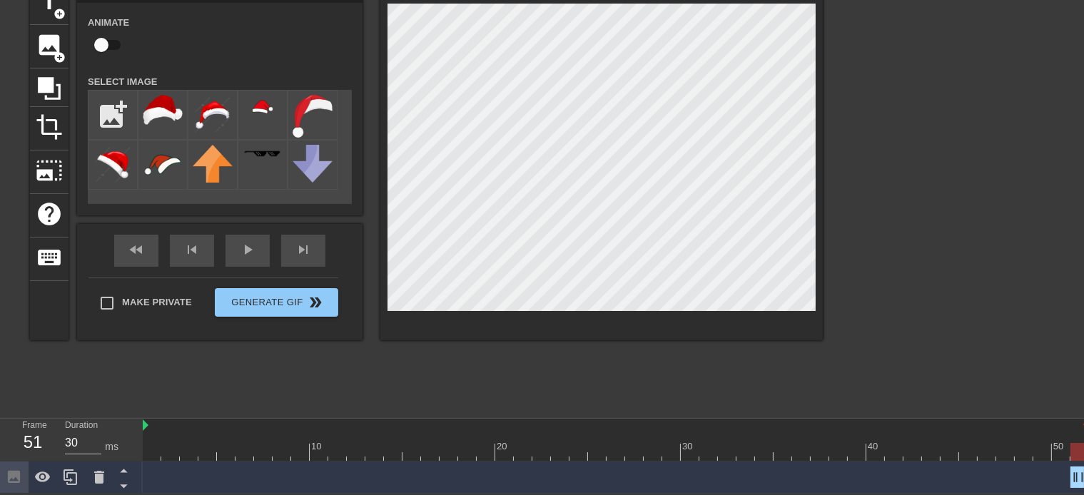
click at [635, 464] on div "menu_book Browse the tutorials! [DOMAIN_NAME] The online gif editor Send Feedba…" at bounding box center [542, 209] width 1084 height 569
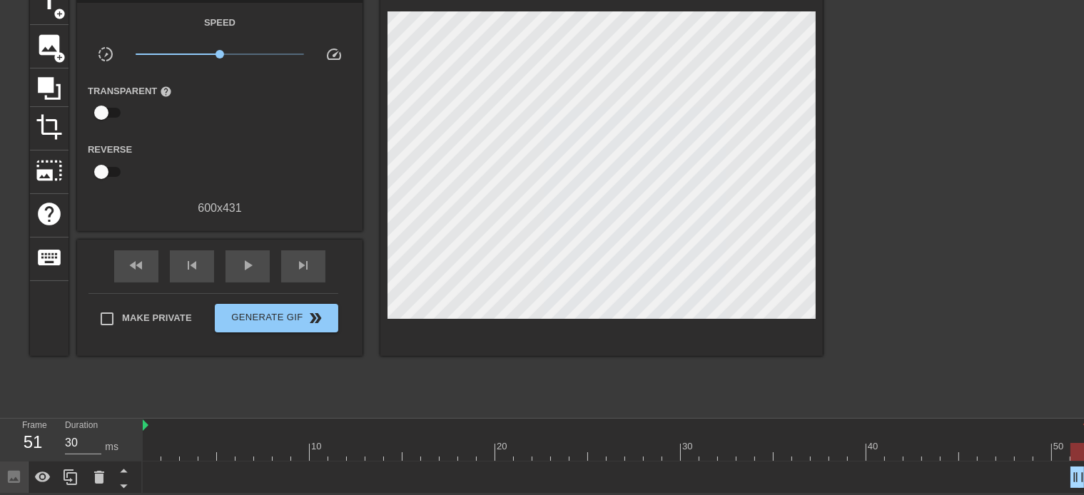
click at [591, 301] on div at bounding box center [601, 168] width 442 height 375
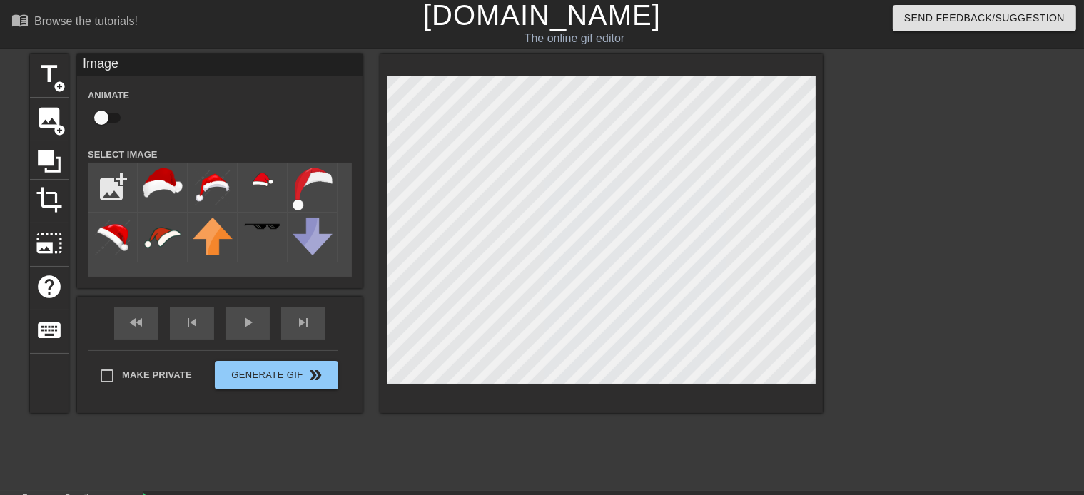
scroll to position [0, 0]
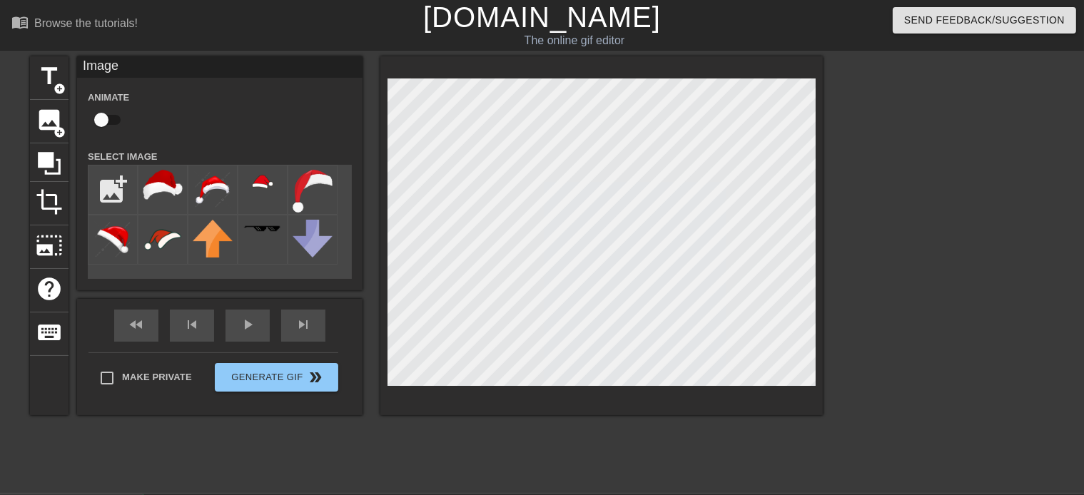
drag, startPoint x: 755, startPoint y: 9, endPoint x: 644, endPoint y: 388, distance: 395.6
click at [647, 460] on div "title add_circle image add_circle crop photo_size_select_large help keyboard Im…" at bounding box center [426, 270] width 793 height 428
click at [263, 156] on div "title add_circle image add_circle crop photo_size_select_large help keyboard Im…" at bounding box center [426, 235] width 793 height 359
click at [822, 200] on div at bounding box center [601, 235] width 442 height 359
click at [121, 181] on input "file" at bounding box center [112, 190] width 49 height 49
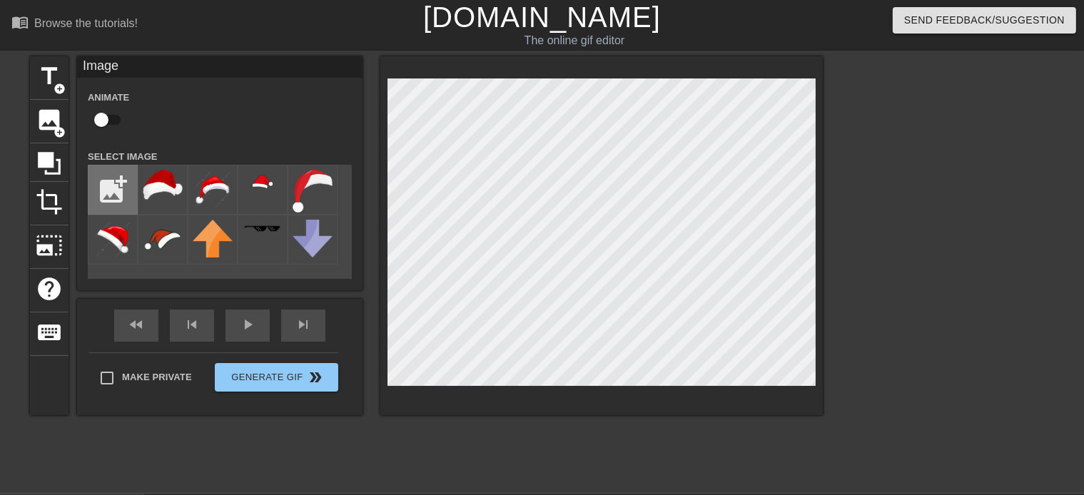
type input "C:\fakepath\514-5143219_anime-santa-hat-png-transparent-png-Photoroom.png"
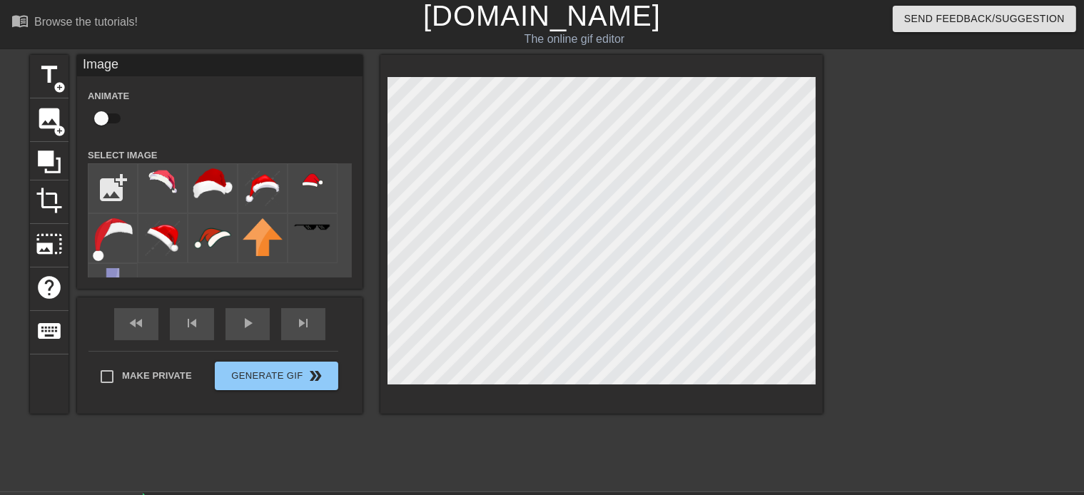
scroll to position [76, 0]
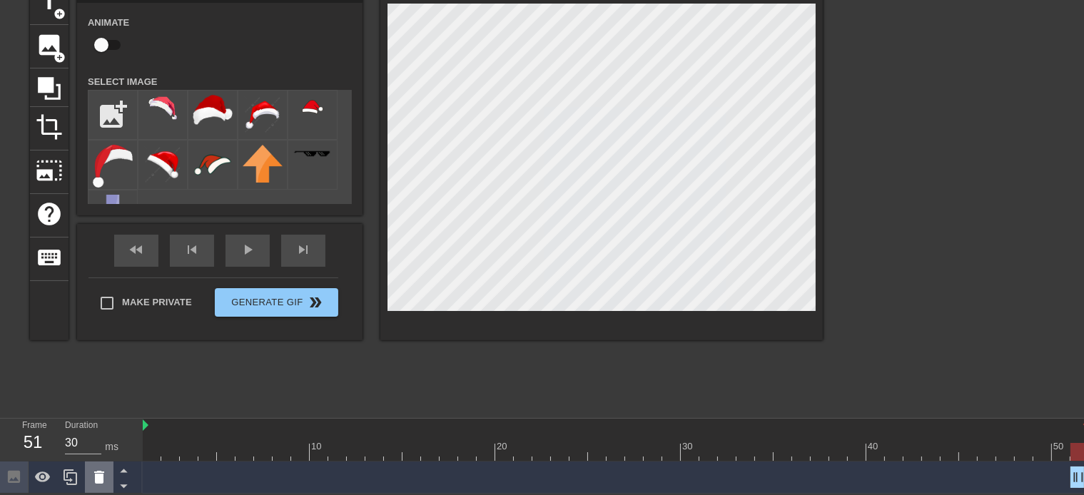
click at [96, 476] on icon at bounding box center [99, 477] width 10 height 13
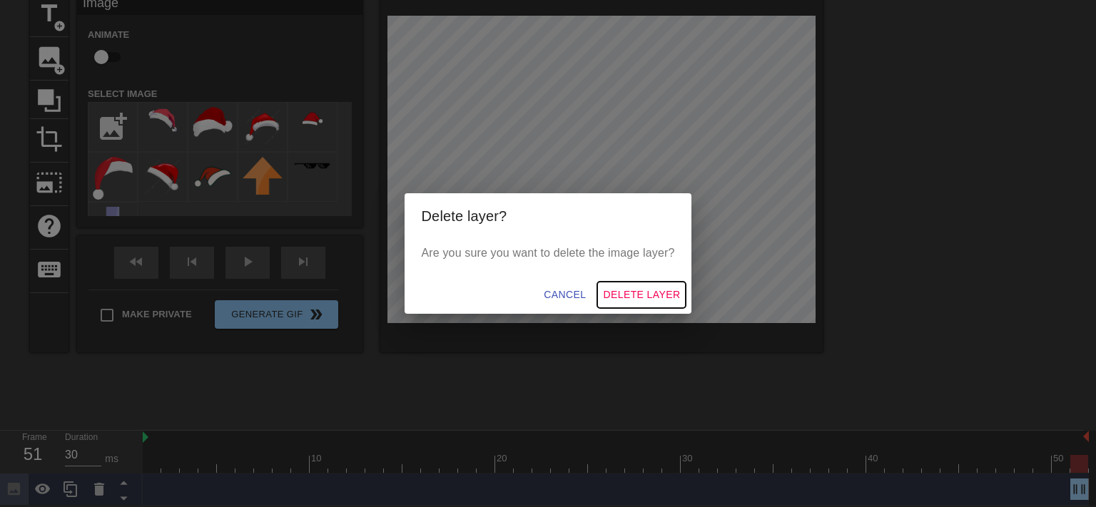
click at [656, 302] on span "Delete Layer" at bounding box center [641, 295] width 77 height 18
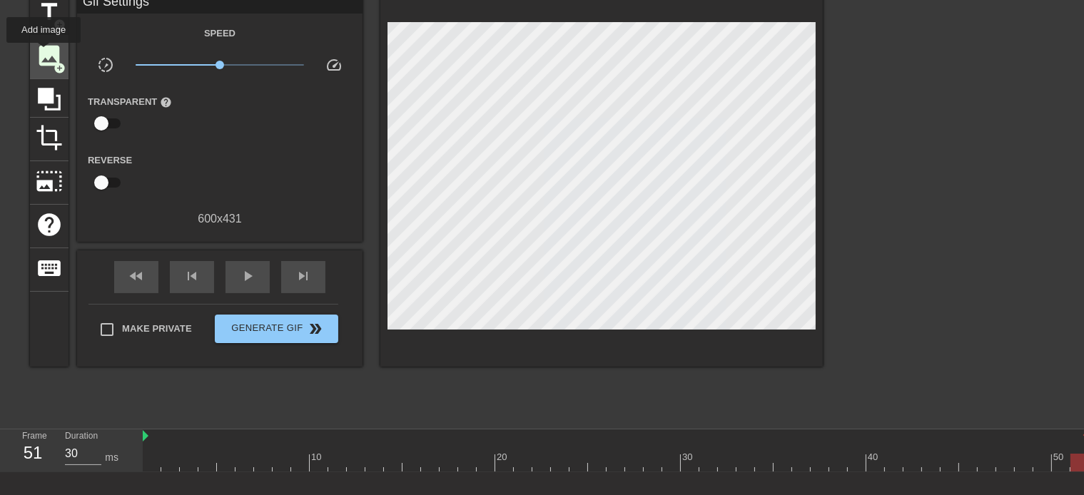
click at [44, 53] on span "image" at bounding box center [49, 55] width 27 height 27
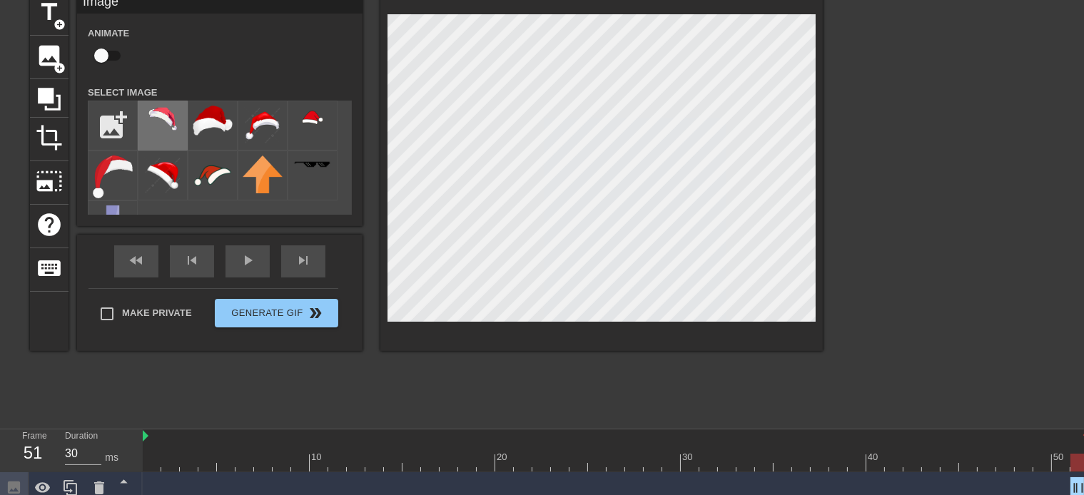
click at [160, 124] on img at bounding box center [163, 119] width 40 height 26
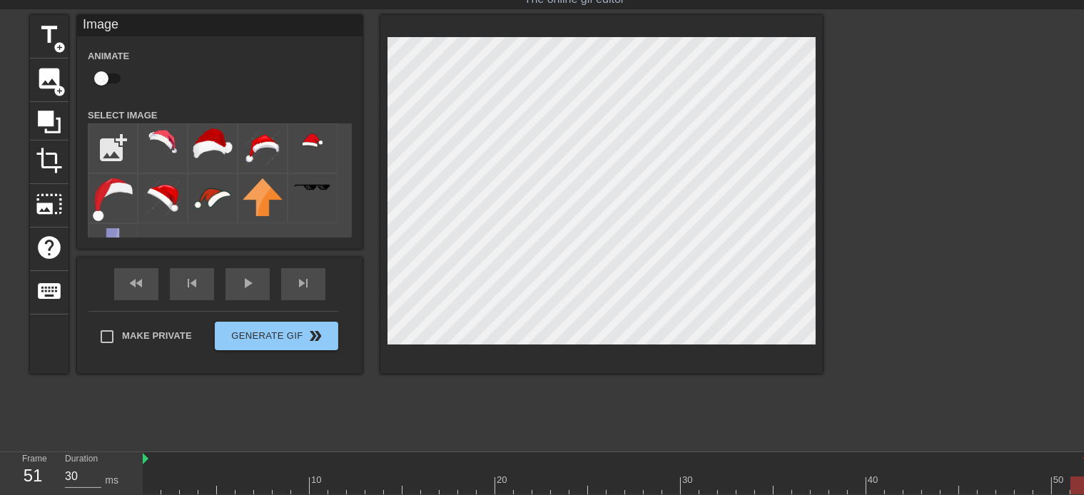
scroll to position [0, 0]
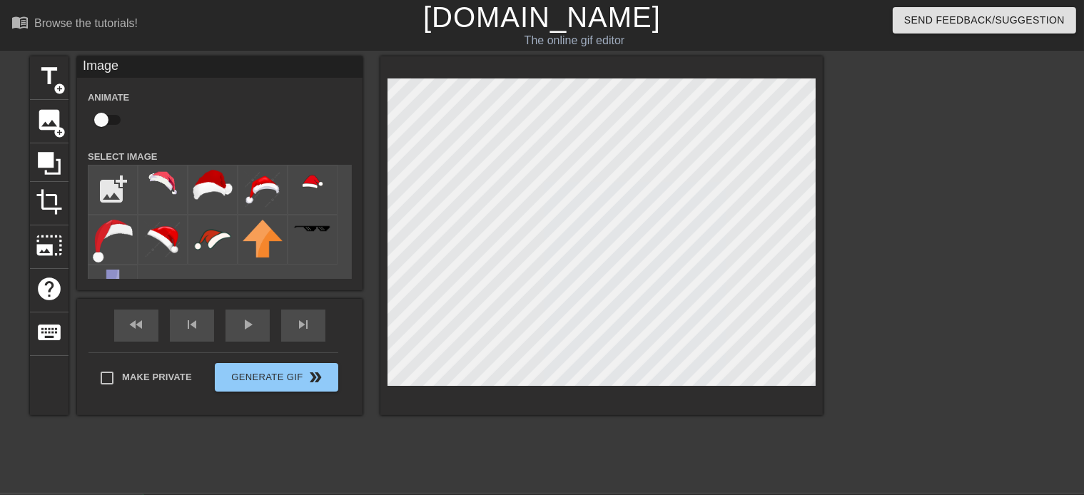
click at [108, 121] on input "checkbox" at bounding box center [101, 119] width 81 height 27
checkbox input "true"
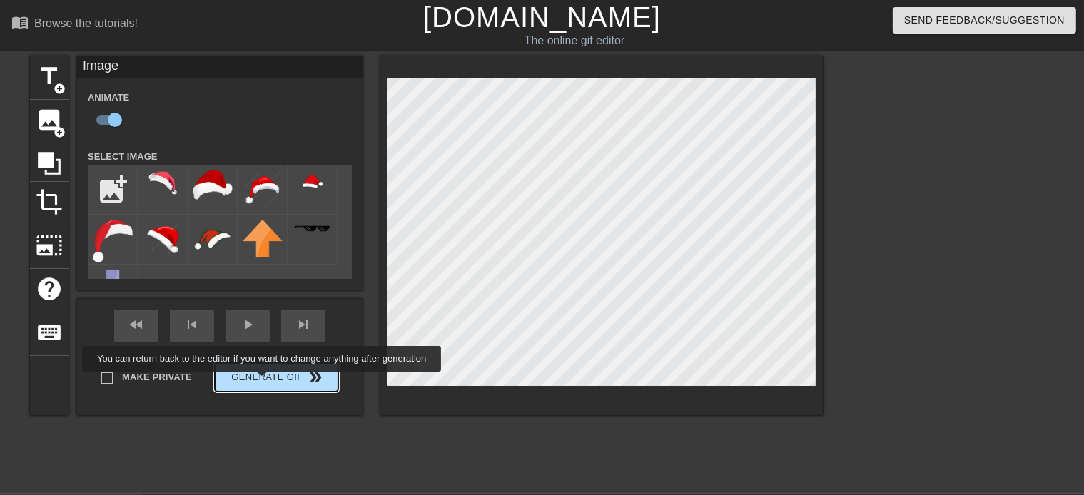
click at [263, 382] on button "Generate Gif double_arrow" at bounding box center [276, 377] width 123 height 29
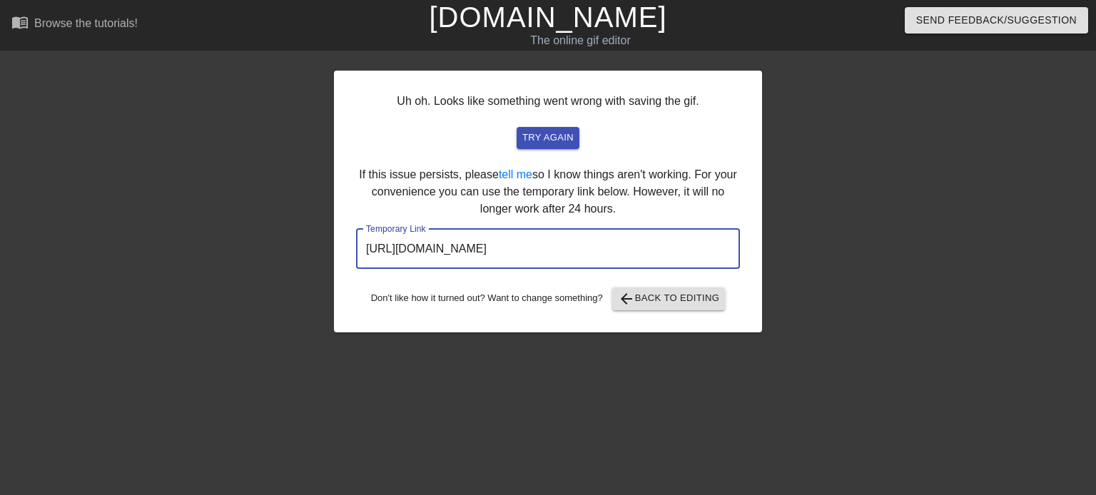
click at [599, 249] on input "[URL][DOMAIN_NAME]" at bounding box center [548, 249] width 384 height 40
